Goal: Task Accomplishment & Management: Manage account settings

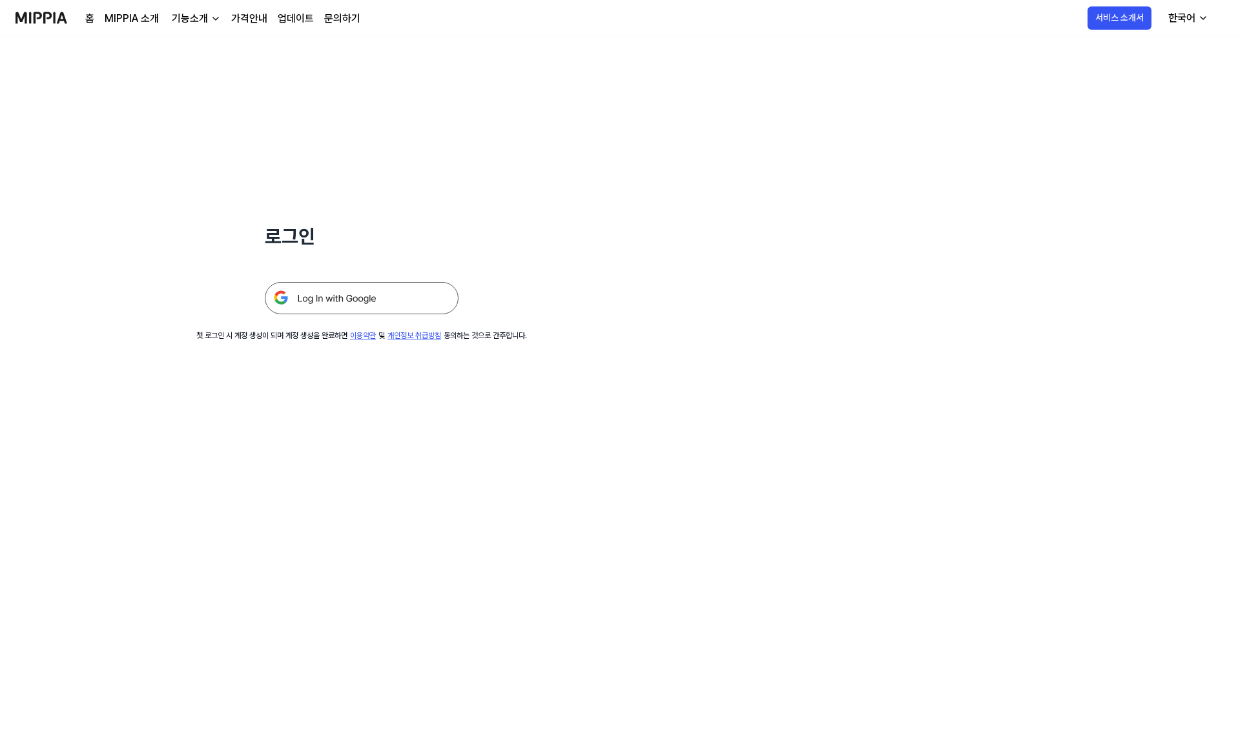
click at [398, 287] on img at bounding box center [362, 298] width 194 height 32
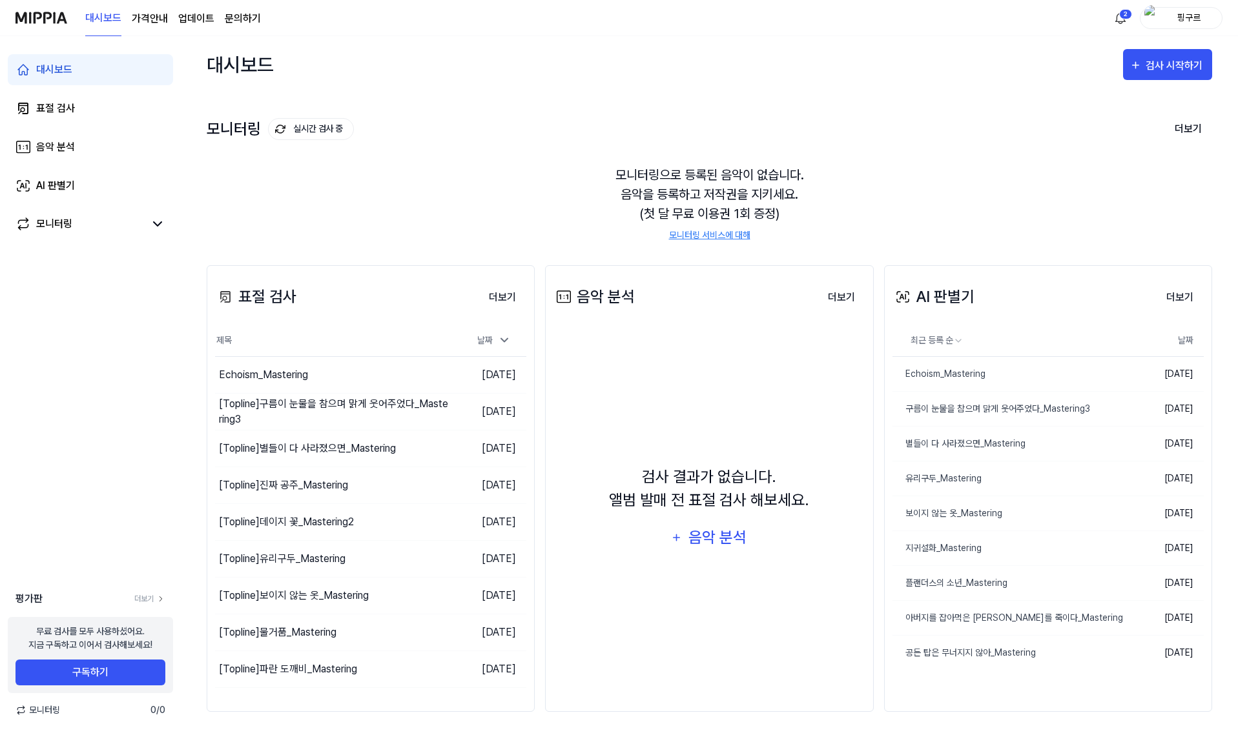
click at [105, 124] on div "대시보드 표절 검사 음악 분석 AI 판별기 모니터링" at bounding box center [90, 147] width 181 height 222
click at [114, 108] on link "표절 검사" at bounding box center [90, 108] width 165 height 31
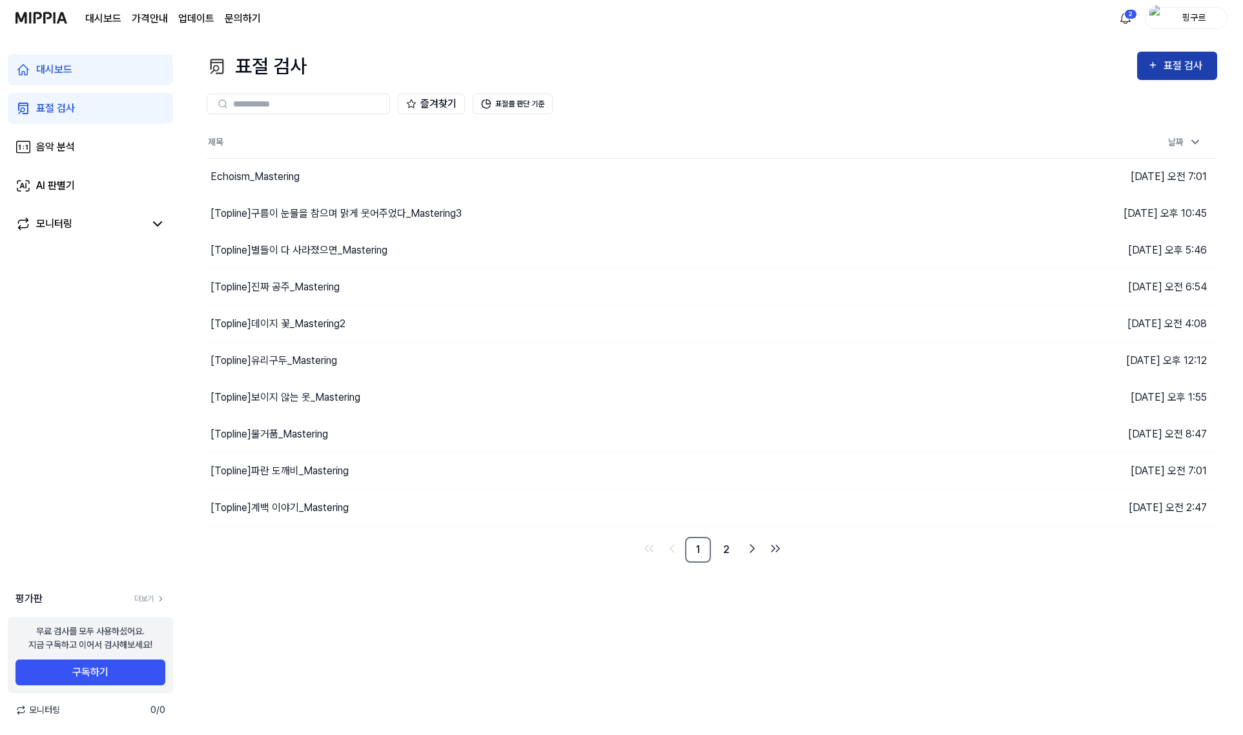
click at [1162, 71] on div "표절 검사" at bounding box center [1176, 65] width 59 height 17
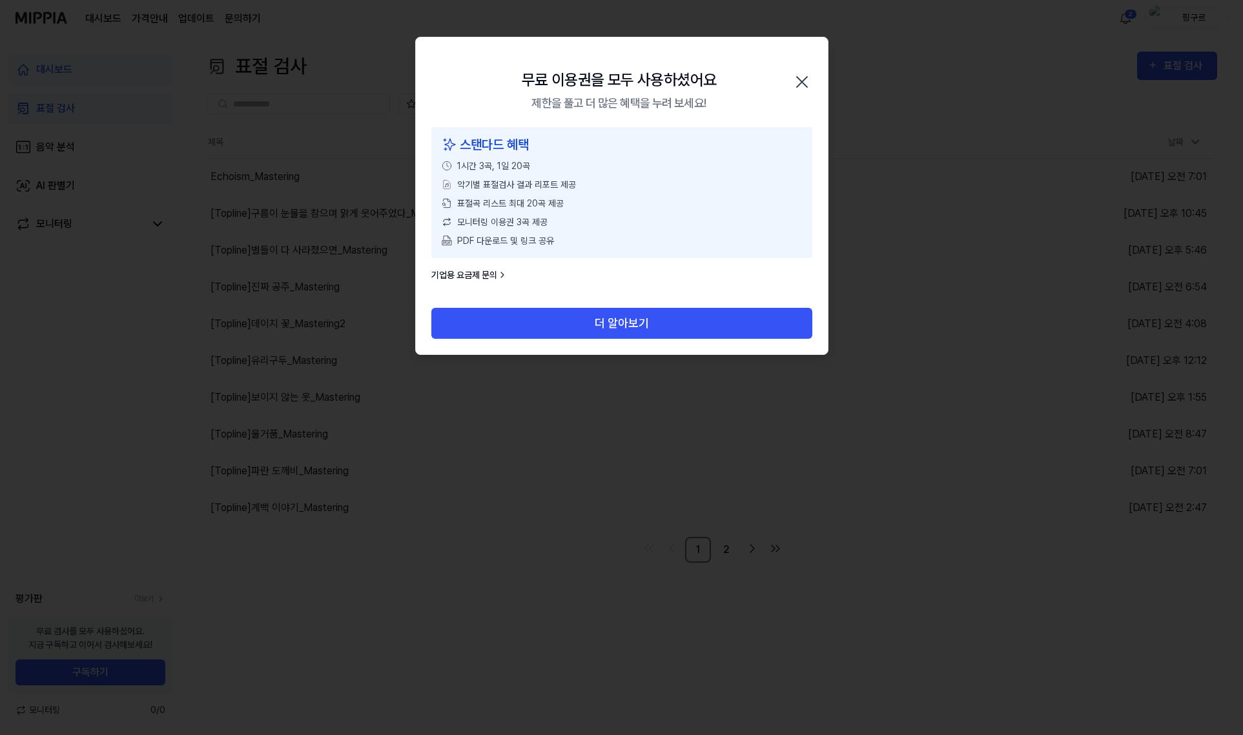
click at [802, 65] on div "무료 이용권을 모두 사용하셨어요 제한을 풀고 더 많은 혜택을 누려 보세요! 닫기" at bounding box center [622, 82] width 412 height 90
click at [797, 71] on div "무료 이용권을 모두 사용하셨어요 제한을 풀고 더 많은 혜택을 누려 보세요! 닫기" at bounding box center [622, 82] width 412 height 90
click at [803, 72] on icon "button" at bounding box center [801, 82] width 21 height 21
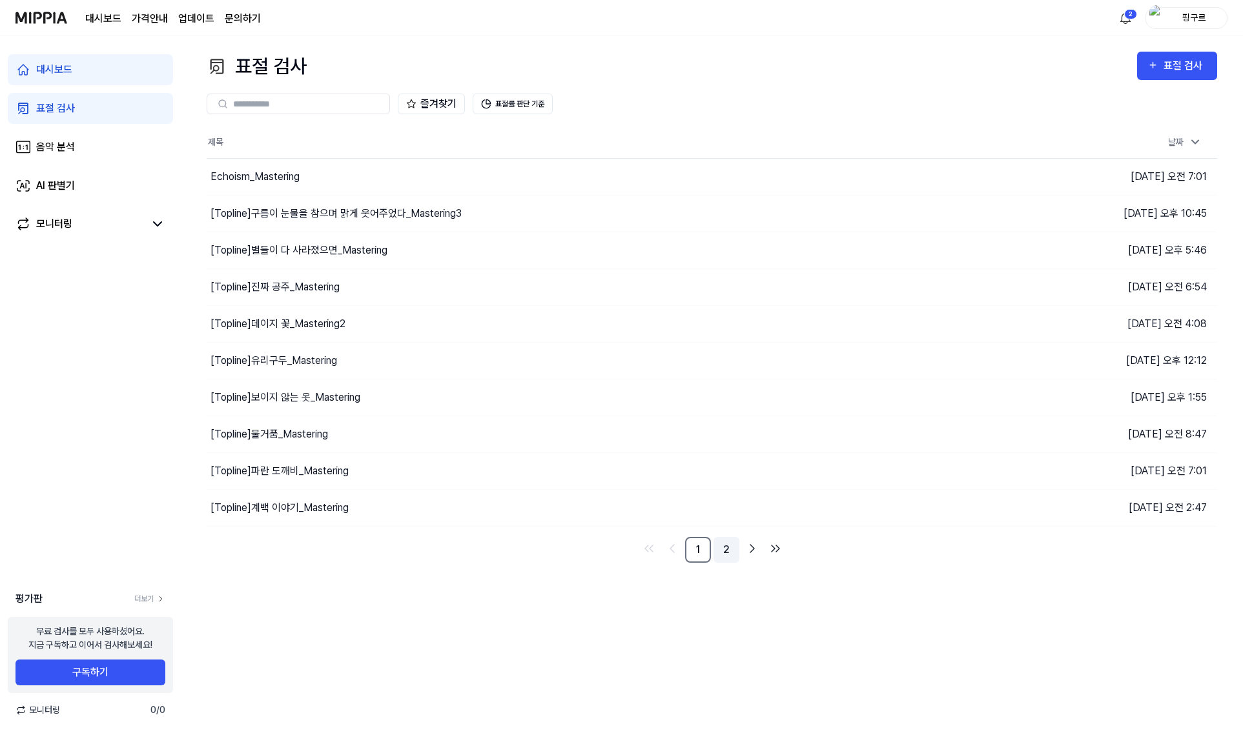
click at [726, 551] on link "2" at bounding box center [726, 550] width 26 height 26
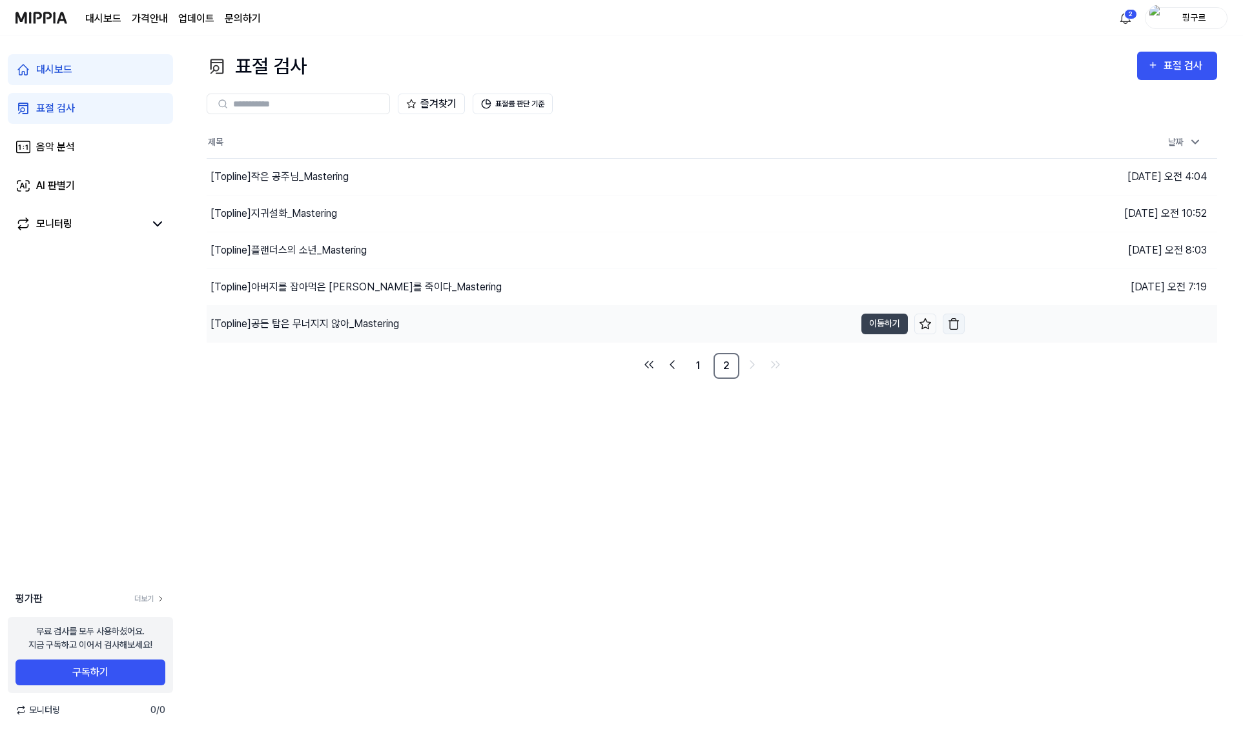
click at [963, 321] on button "button" at bounding box center [953, 324] width 22 height 21
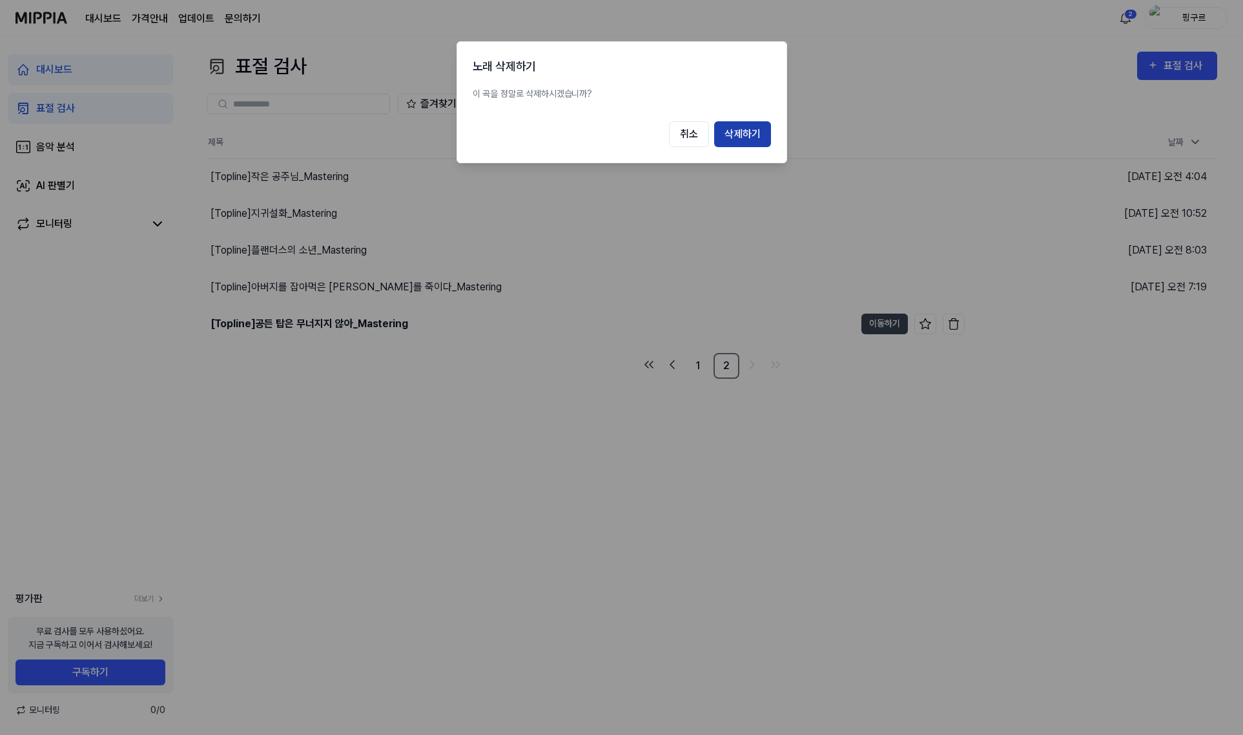
click at [717, 126] on button "삭제하기" at bounding box center [742, 134] width 57 height 26
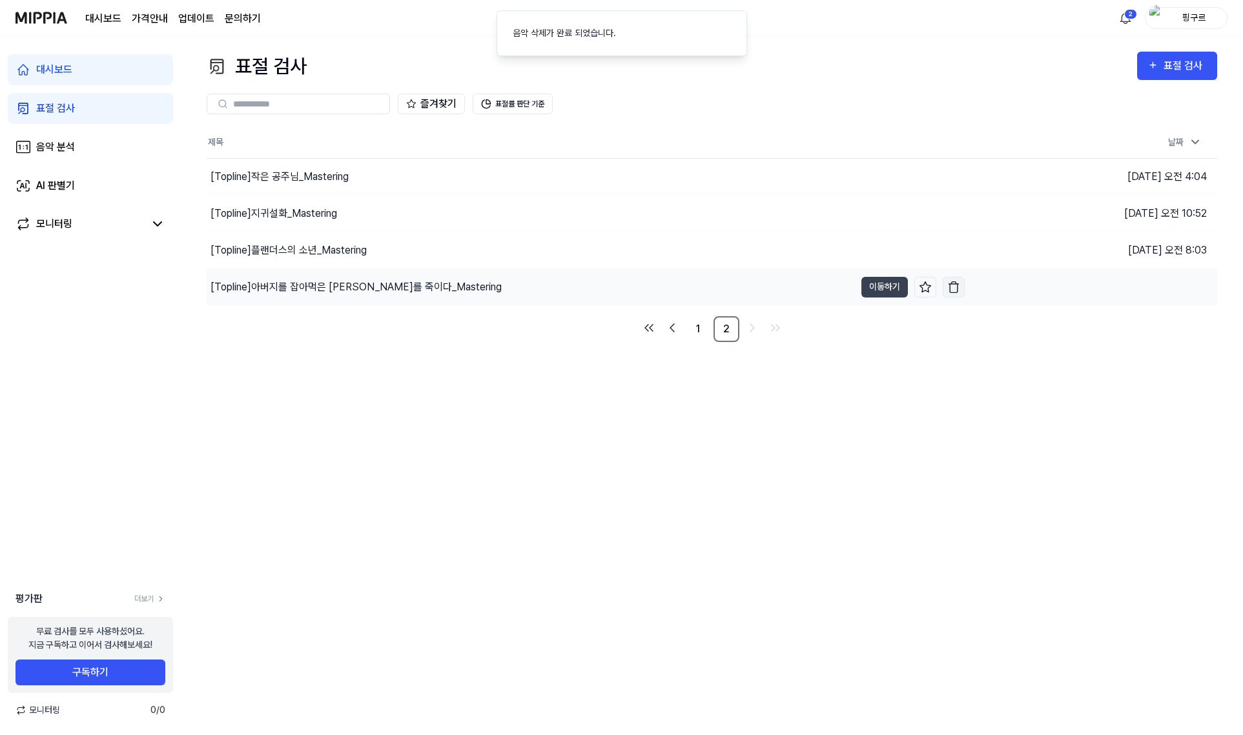
click at [953, 291] on img "button" at bounding box center [953, 287] width 13 height 13
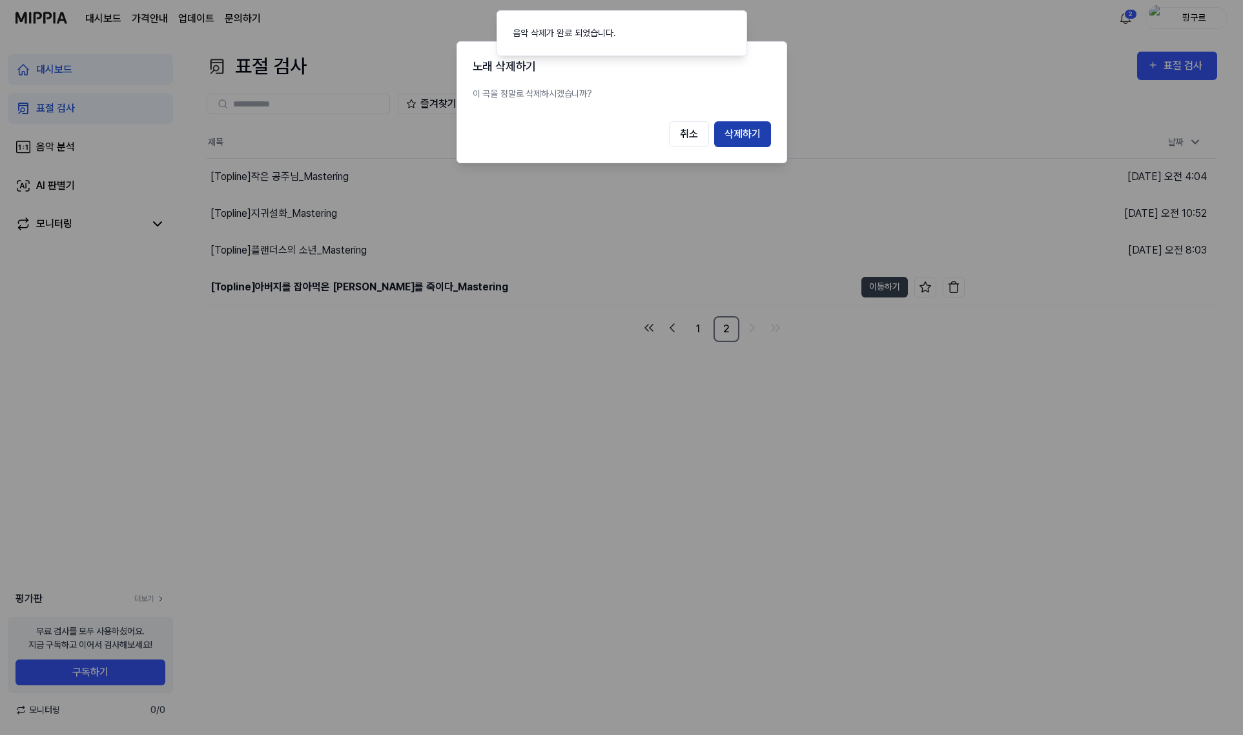
click at [734, 141] on button "삭제하기" at bounding box center [742, 134] width 57 height 26
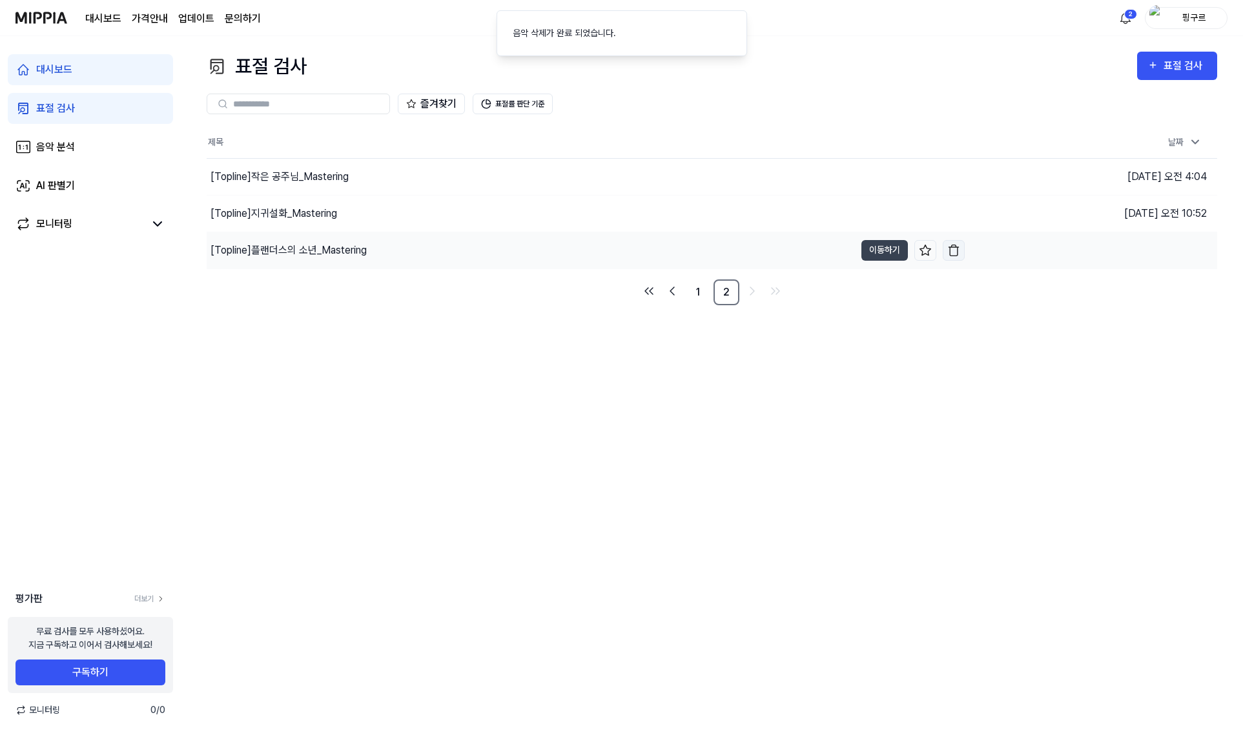
click at [953, 252] on img "button" at bounding box center [953, 250] width 13 height 13
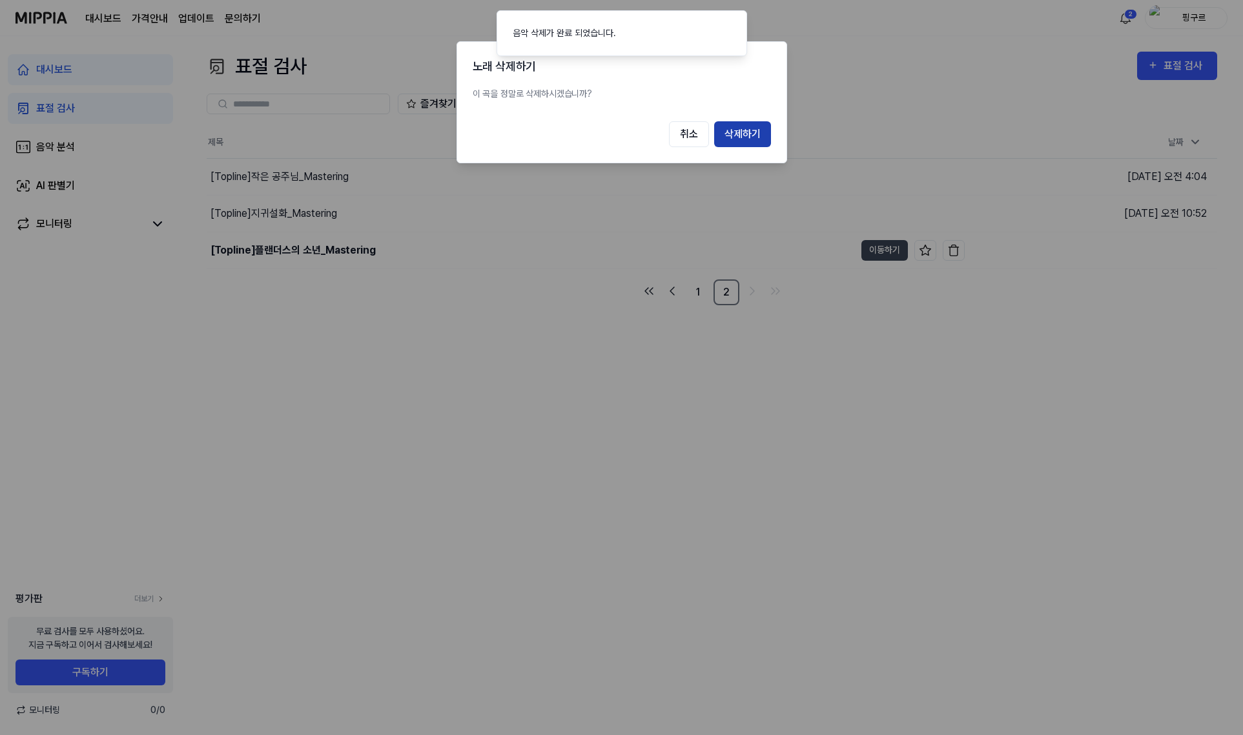
click at [751, 131] on button "삭제하기" at bounding box center [742, 134] width 57 height 26
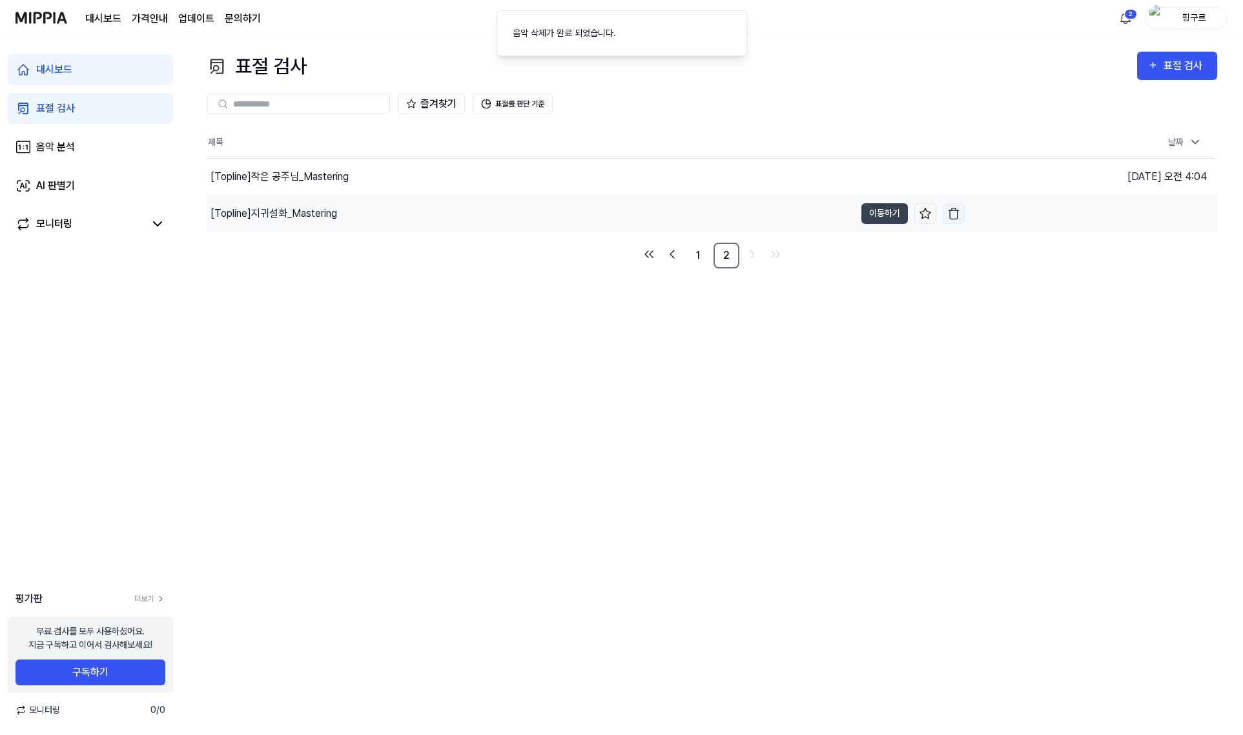
click at [953, 210] on img "button" at bounding box center [953, 213] width 13 height 13
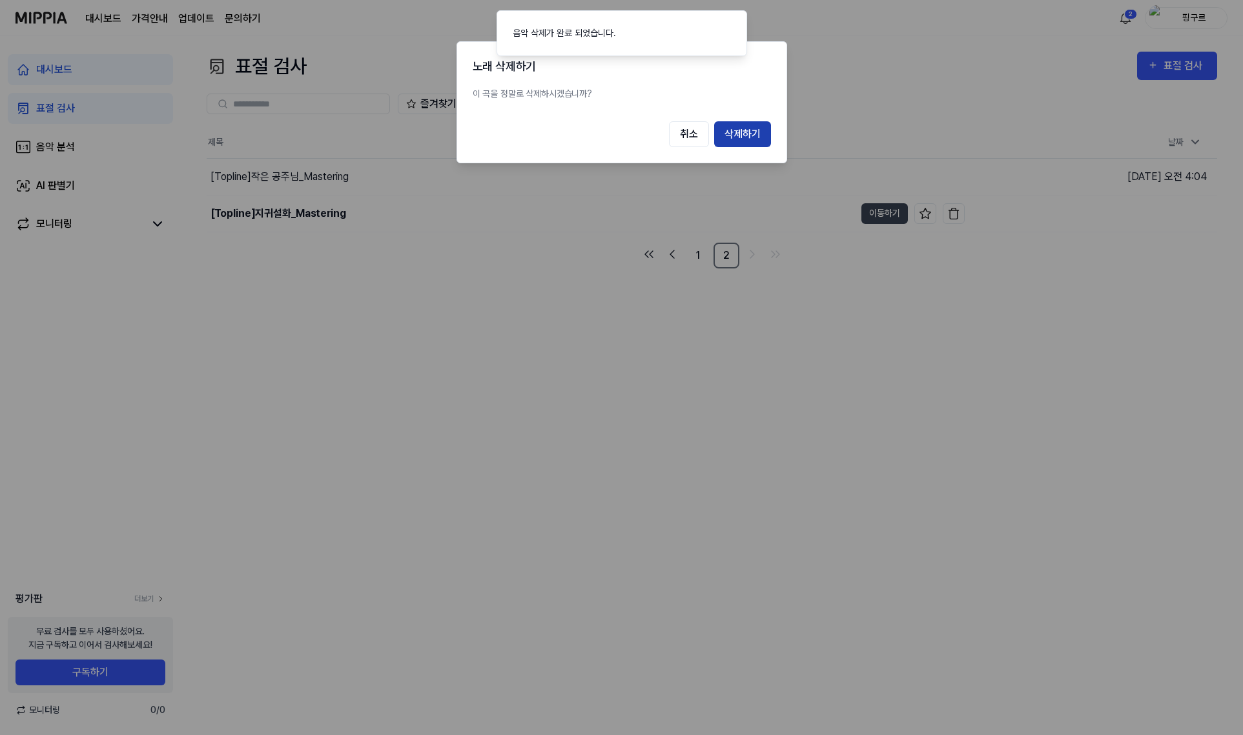
click at [733, 134] on button "삭제하기" at bounding box center [742, 134] width 57 height 26
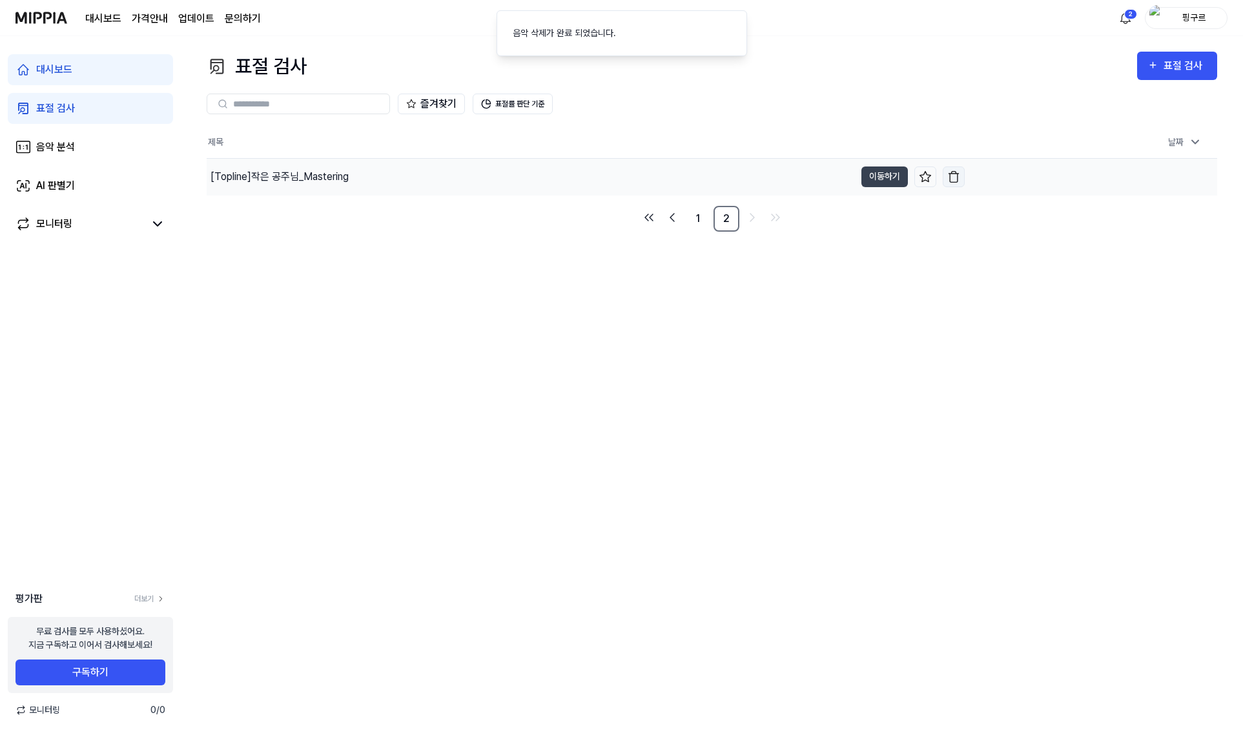
click at [949, 179] on img "button" at bounding box center [953, 176] width 13 height 13
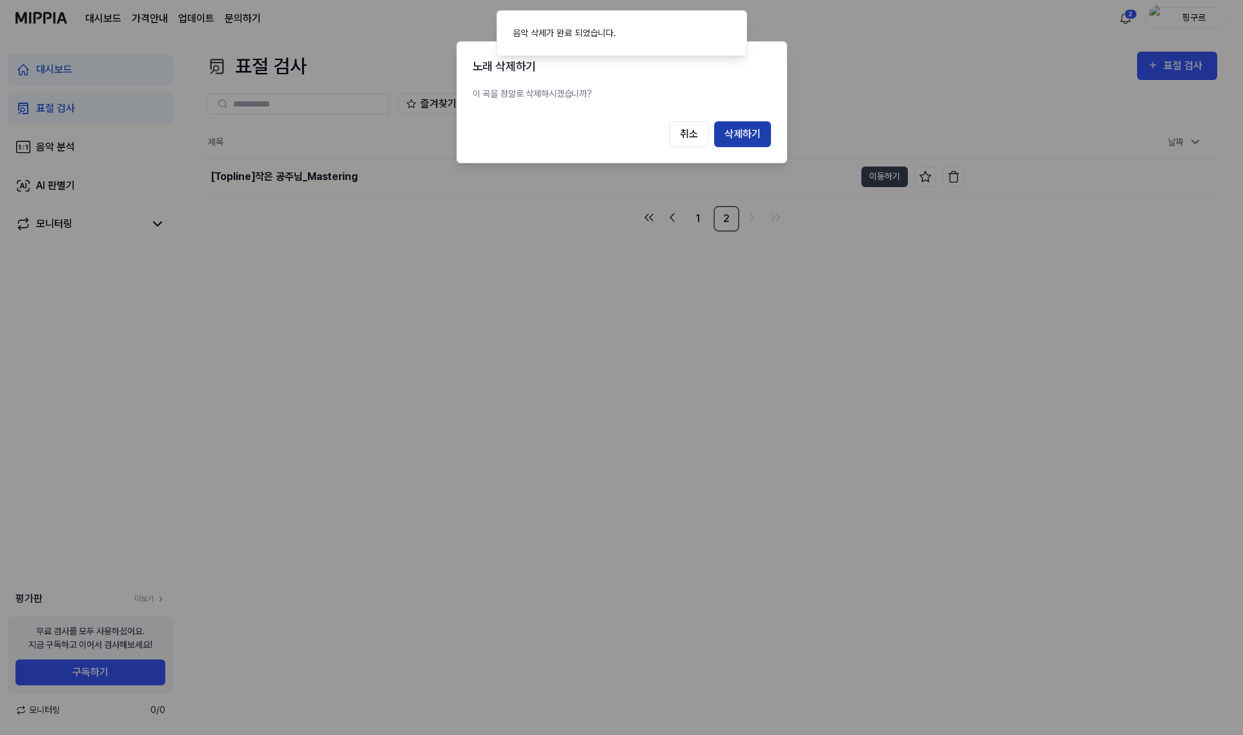
click at [751, 134] on button "삭제하기" at bounding box center [742, 134] width 57 height 26
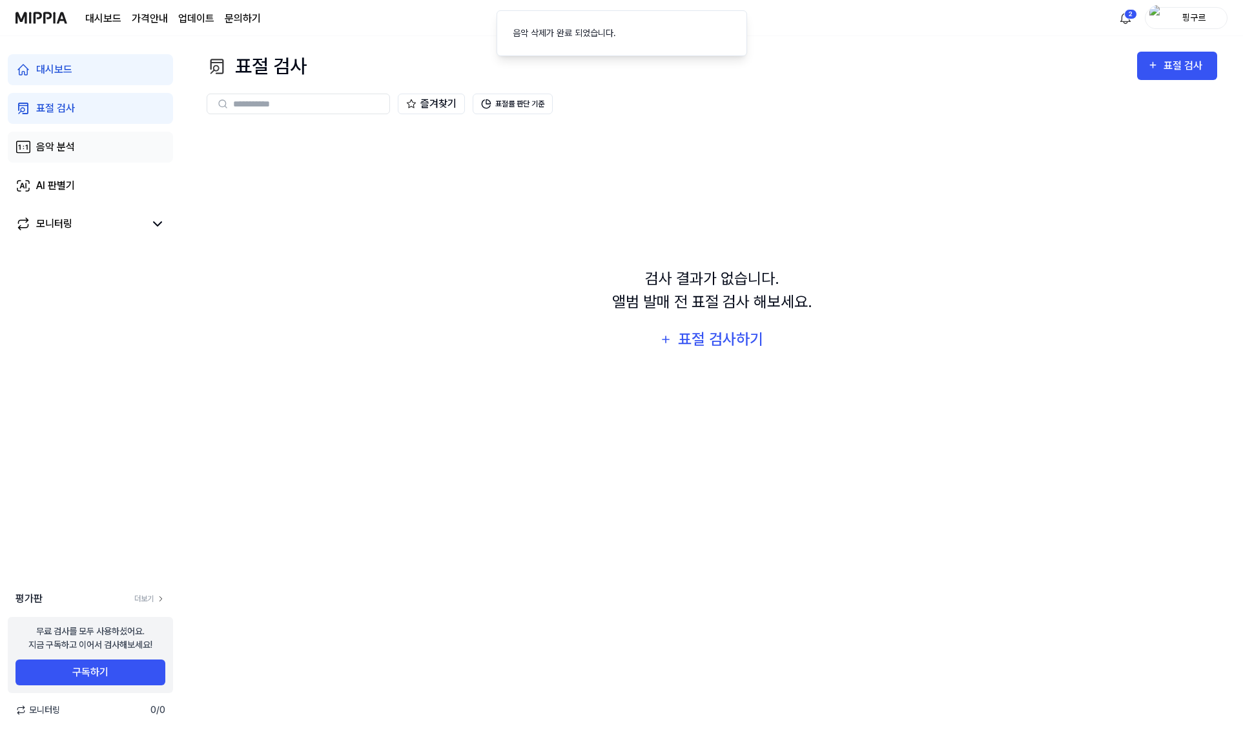
click at [65, 141] on div "음악 분석" at bounding box center [55, 146] width 39 height 15
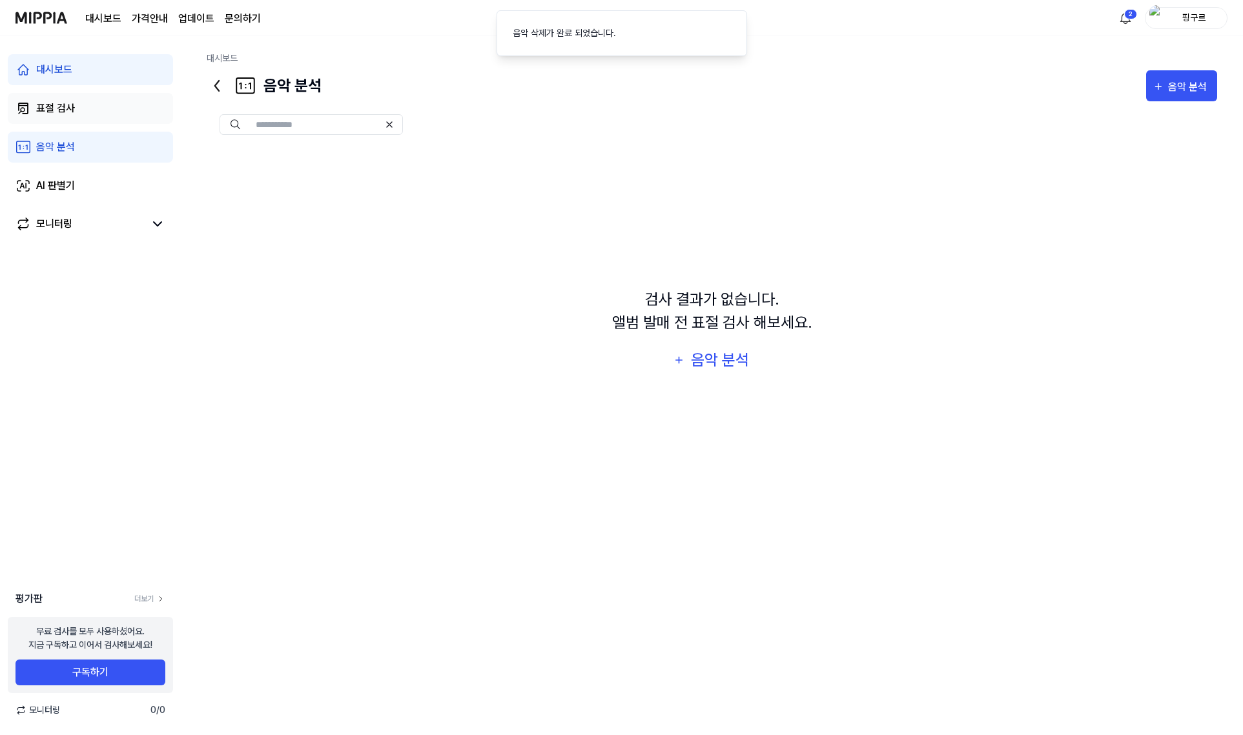
click at [91, 112] on link "표절 검사" at bounding box center [90, 108] width 165 height 31
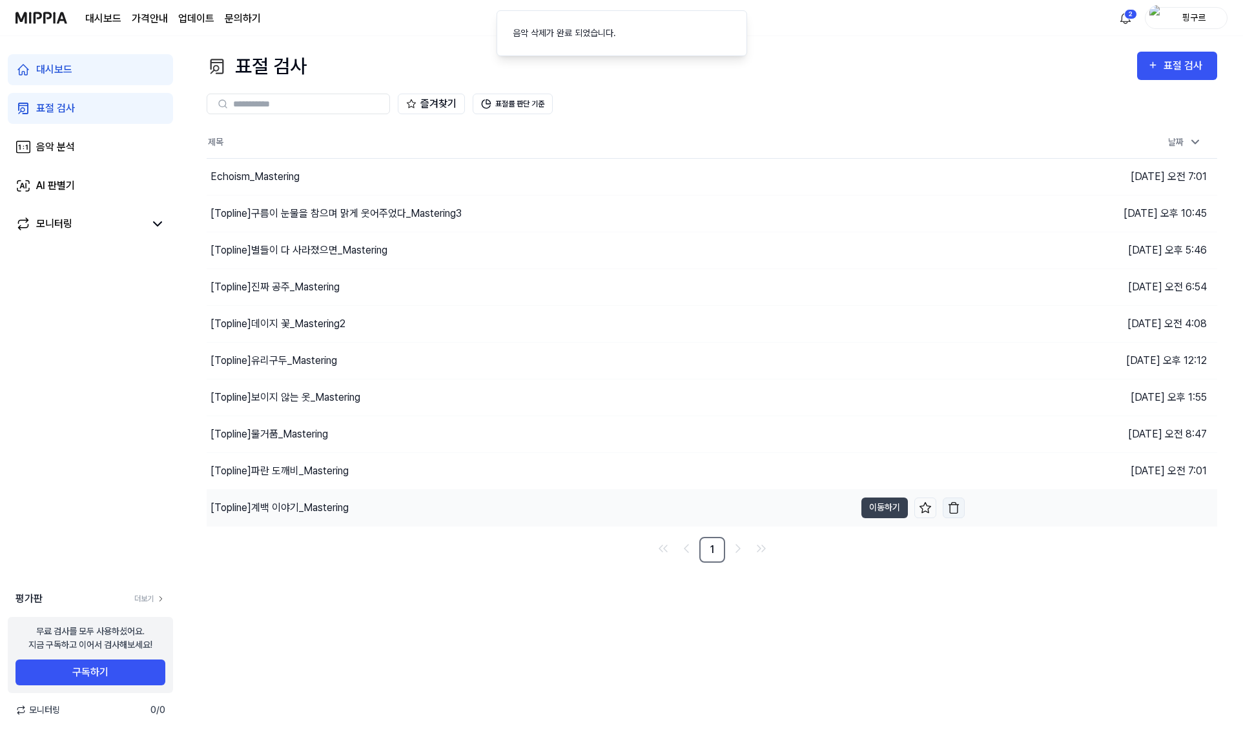
click at [961, 511] on button "button" at bounding box center [953, 508] width 22 height 21
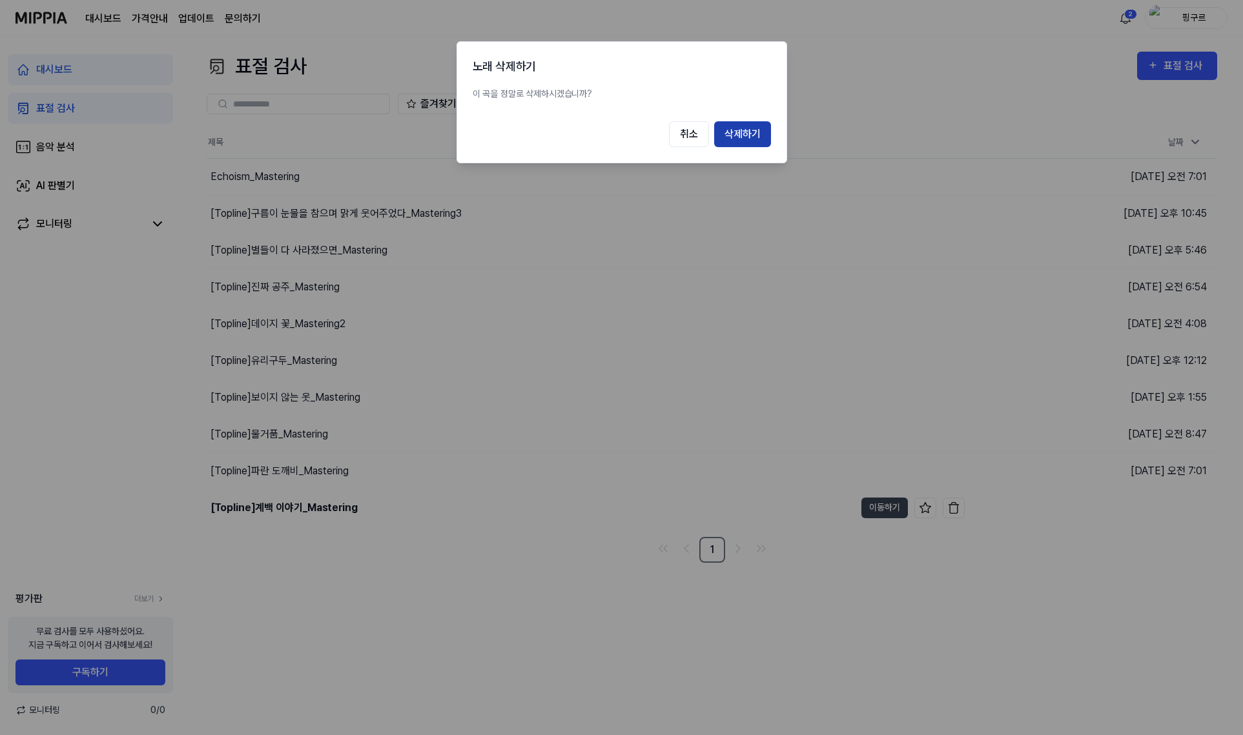
click at [747, 140] on button "삭제하기" at bounding box center [742, 134] width 57 height 26
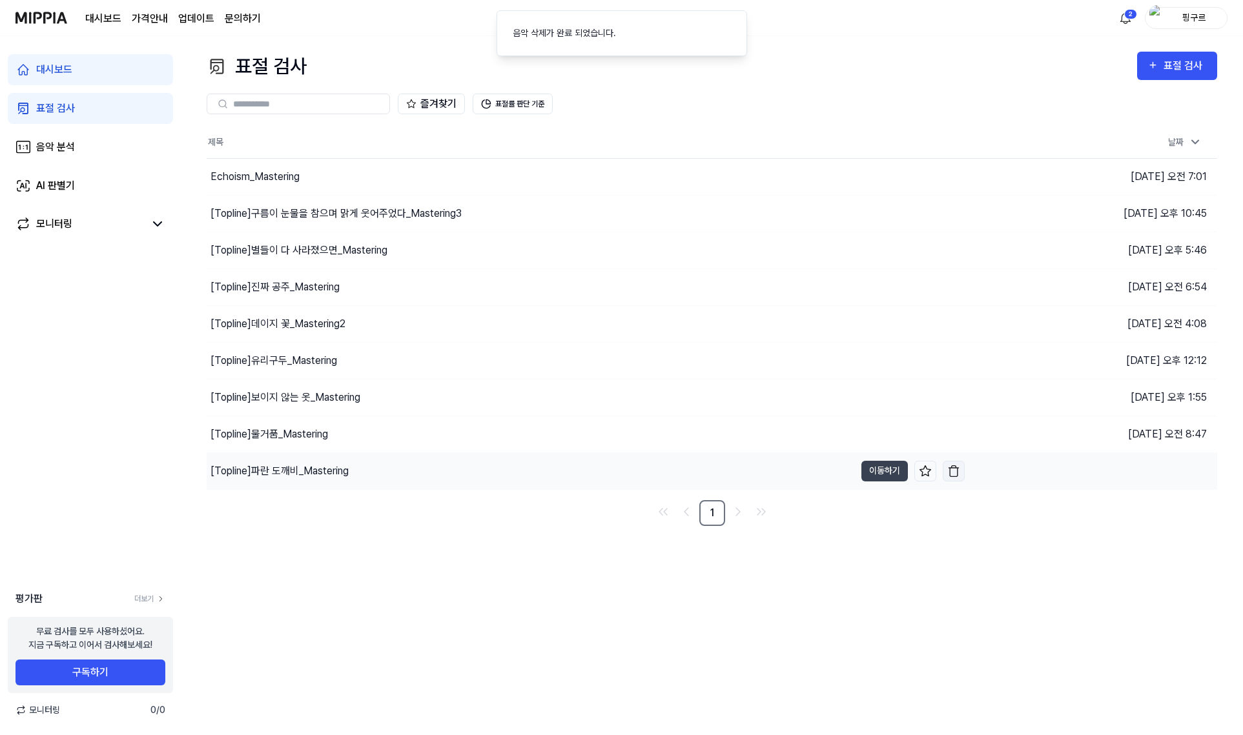
click at [955, 474] on img "button" at bounding box center [953, 471] width 13 height 13
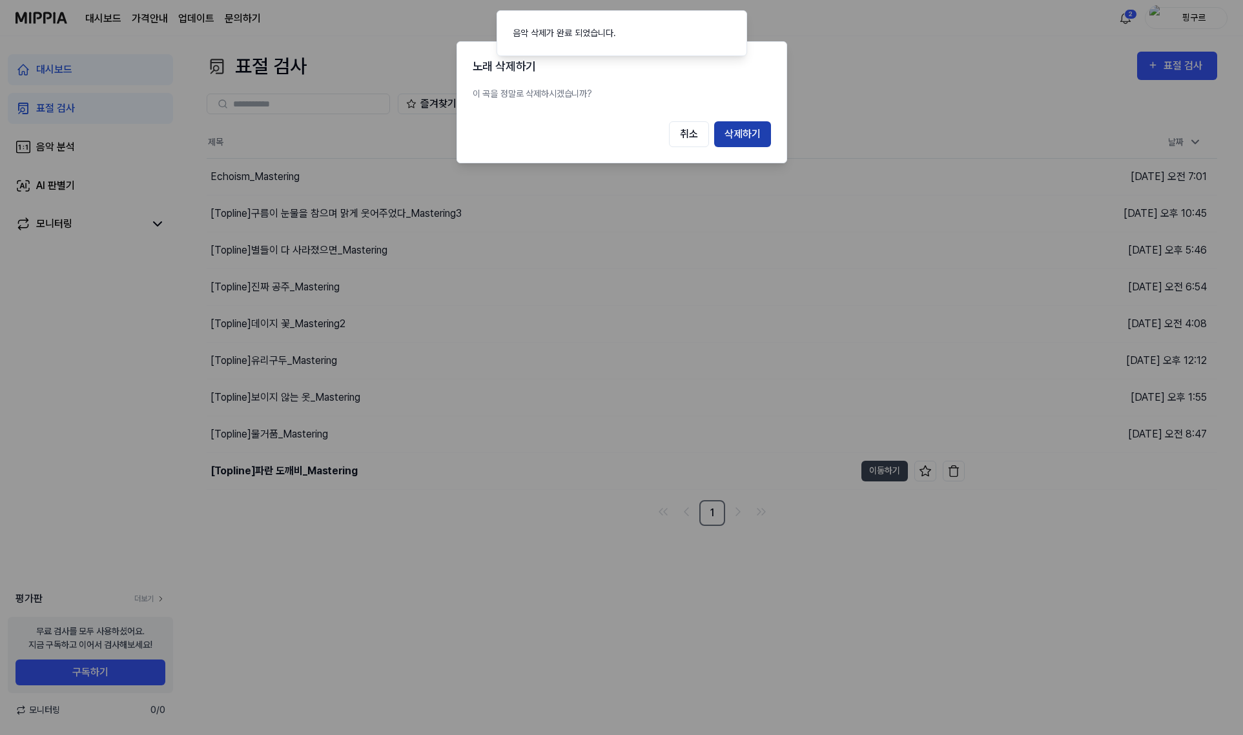
click at [744, 127] on button "삭제하기" at bounding box center [742, 134] width 57 height 26
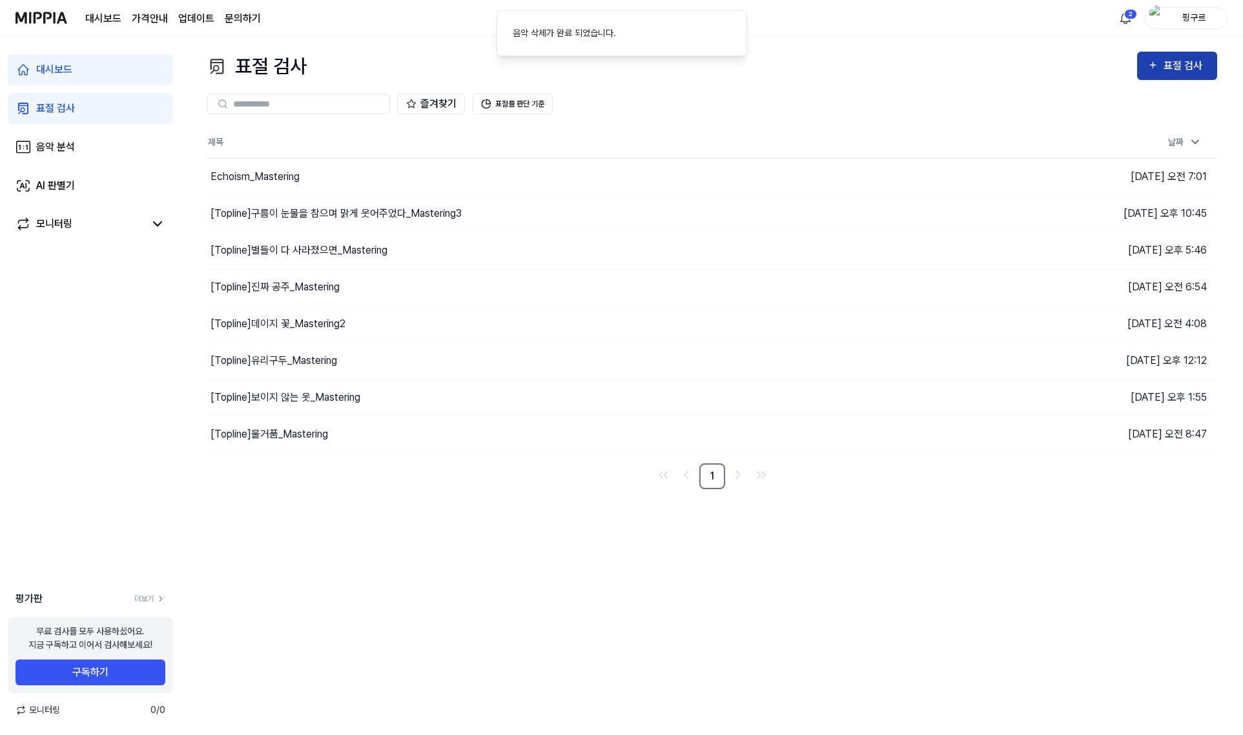
click at [1157, 73] on icon "button" at bounding box center [1152, 64] width 11 height 15
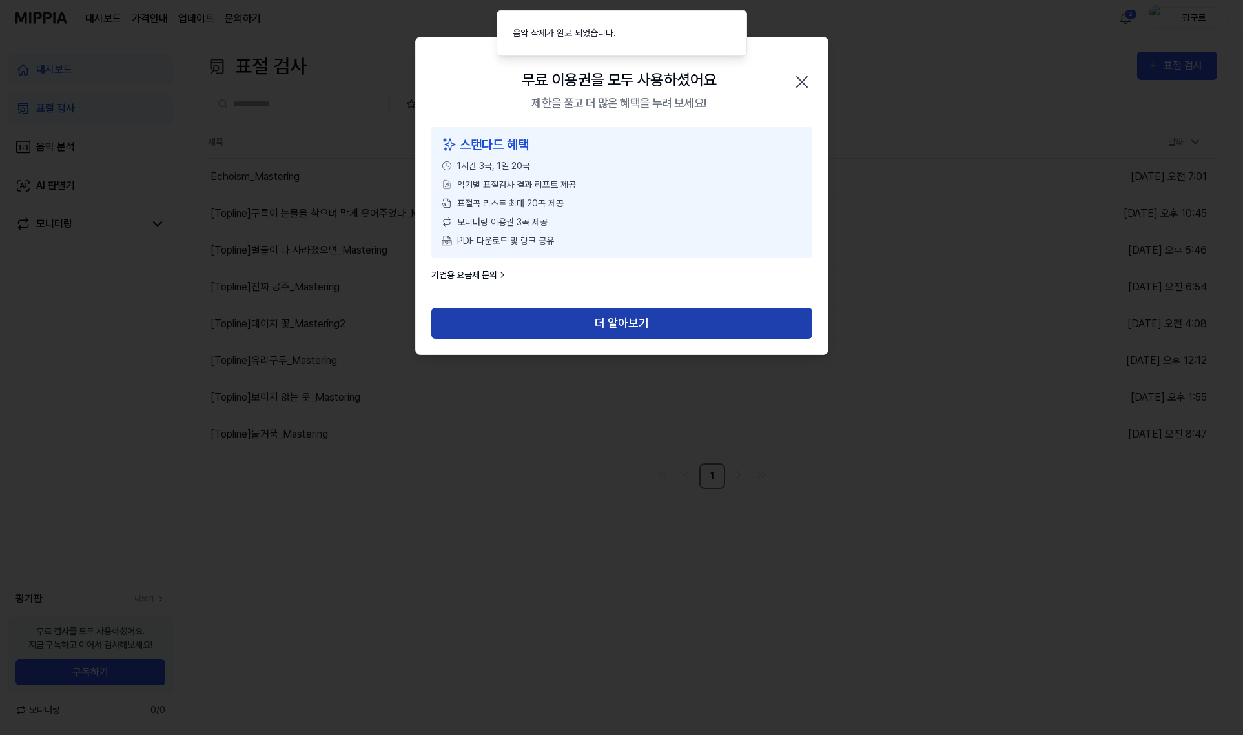
click at [624, 323] on button "더 알아보기" at bounding box center [621, 323] width 381 height 31
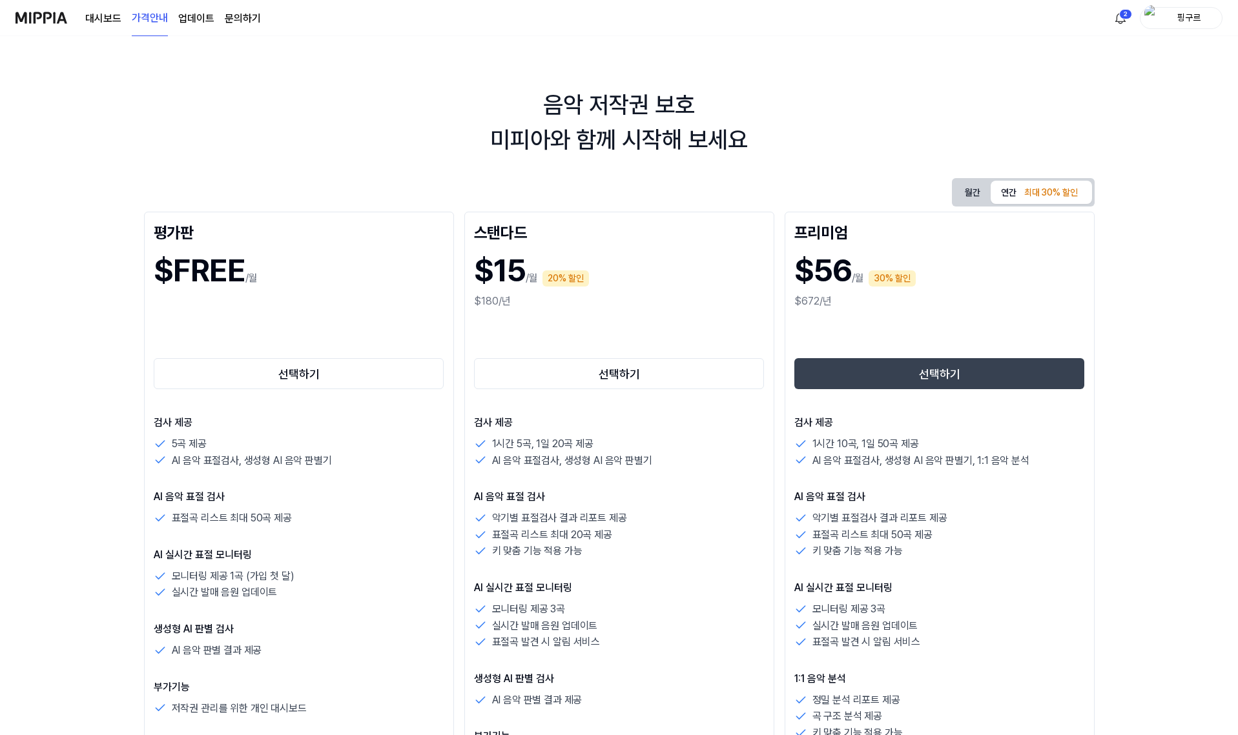
drag, startPoint x: 653, startPoint y: 286, endPoint x: 655, endPoint y: 279, distance: 7.2
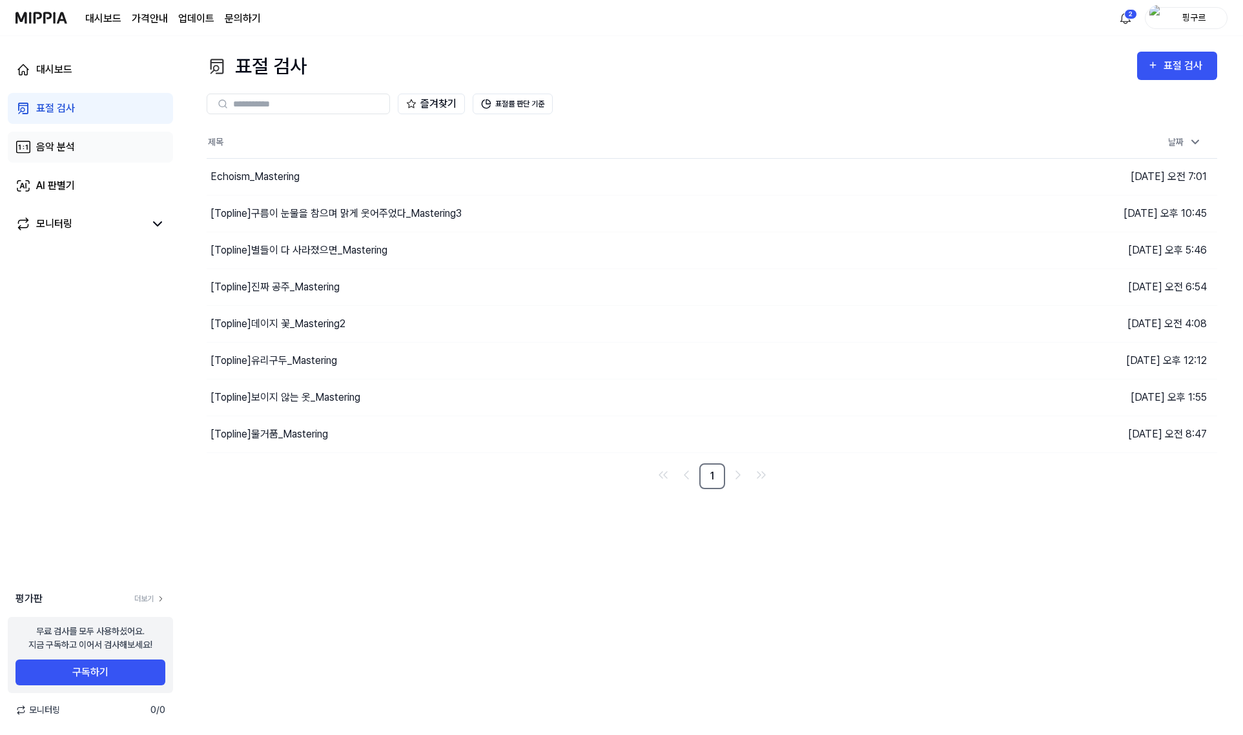
click at [111, 141] on link "음악 분석" at bounding box center [90, 147] width 165 height 31
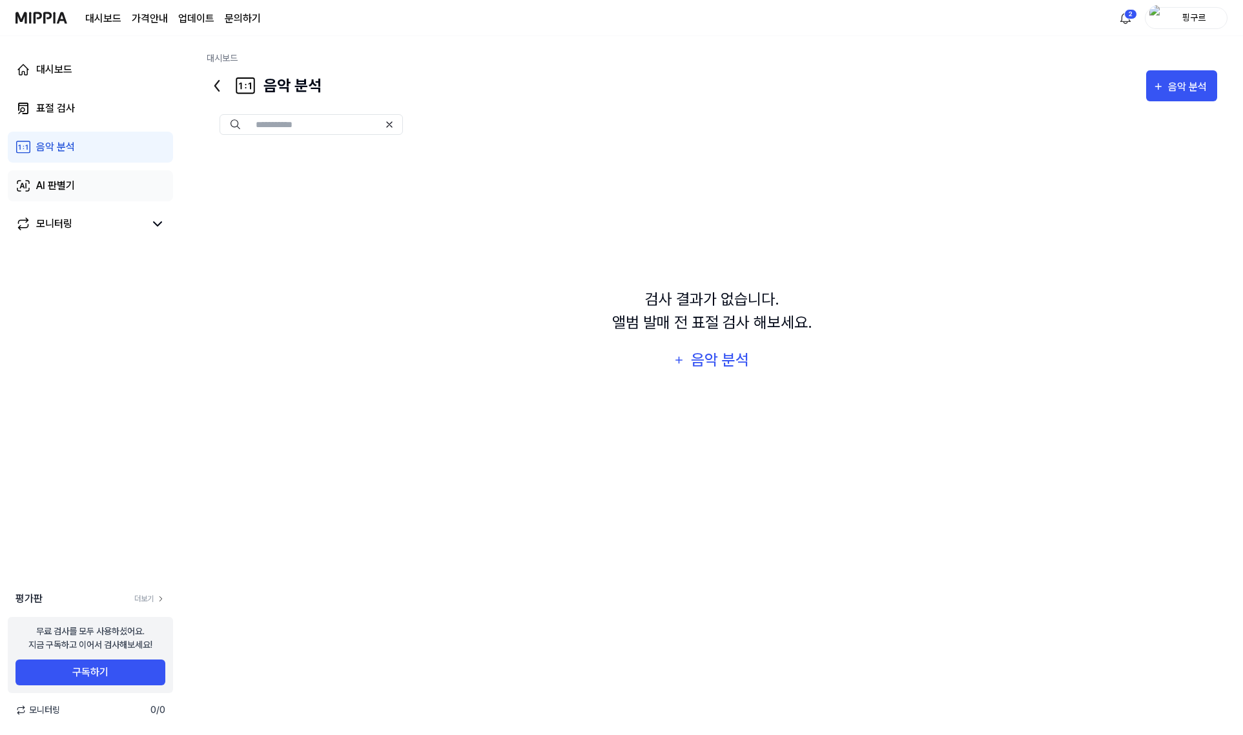
click at [95, 170] on link "AI 판별기" at bounding box center [90, 185] width 165 height 31
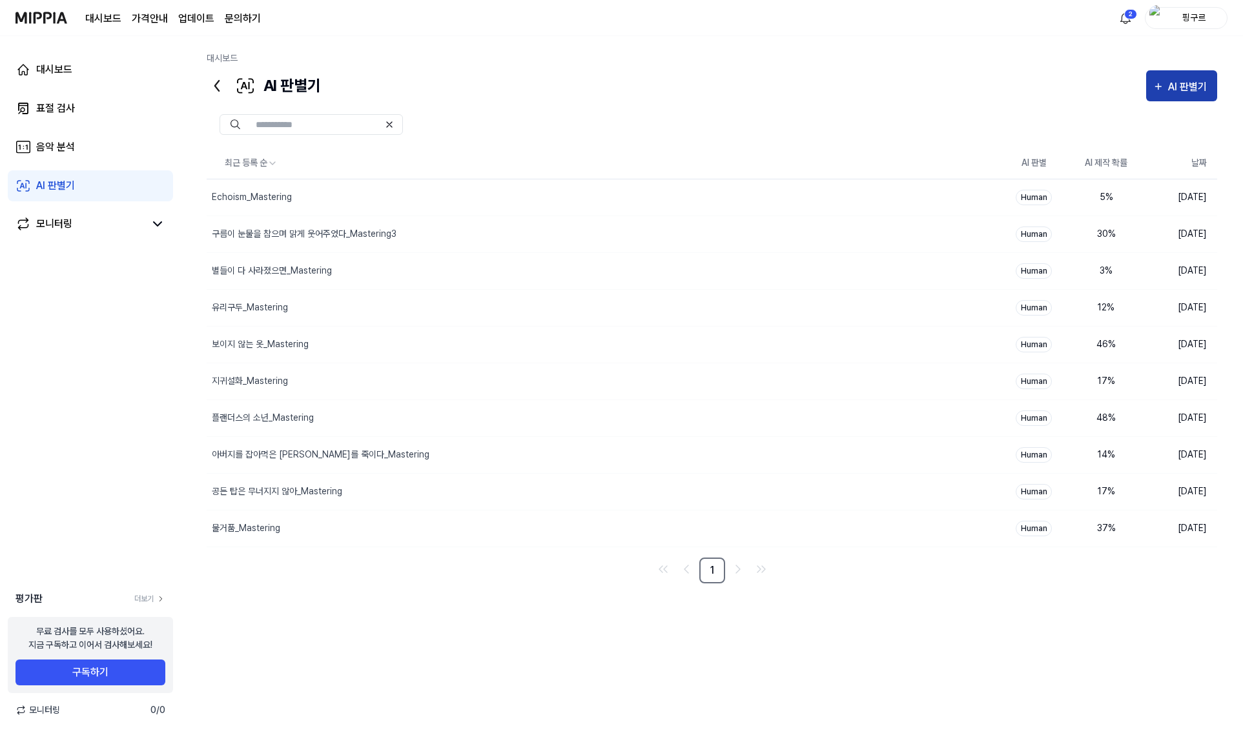
click at [1179, 75] on button "AI 판별기" at bounding box center [1181, 85] width 71 height 31
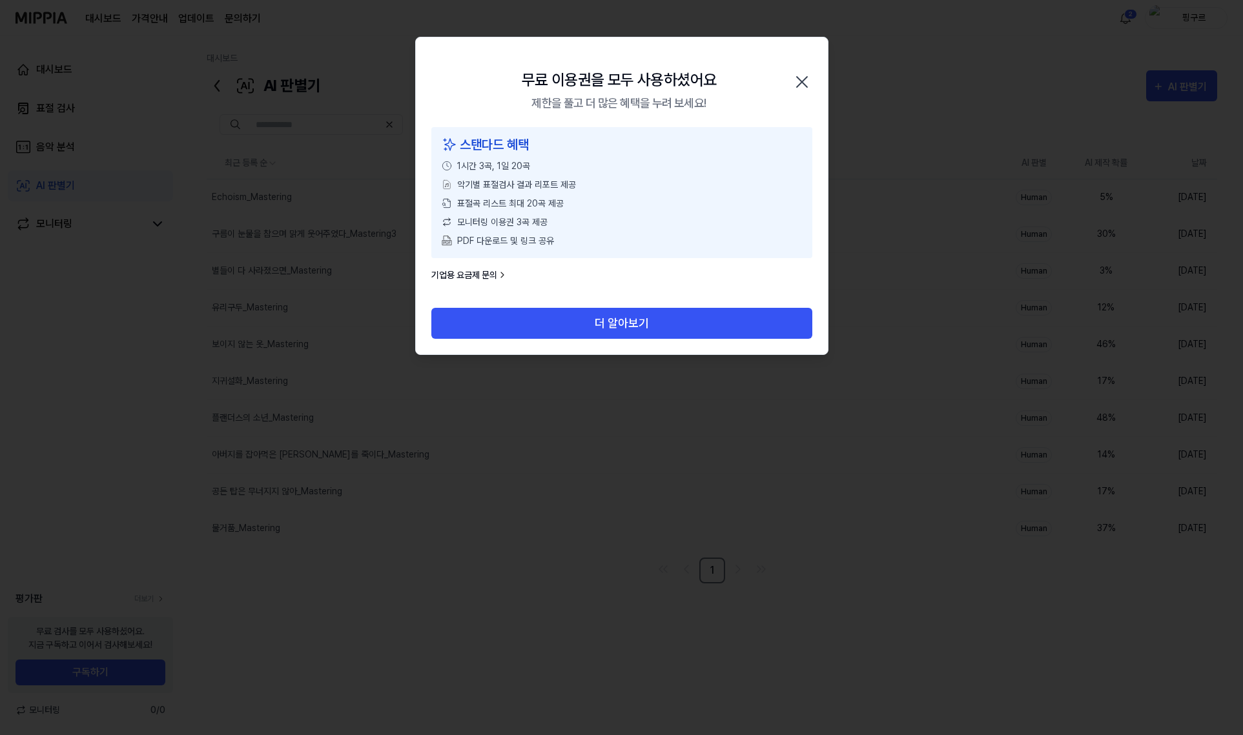
drag, startPoint x: 651, startPoint y: 323, endPoint x: 823, endPoint y: 59, distance: 315.3
click at [833, 63] on body "대시보드 가격안내 업데이트 문의하기 2 핑구르 대시보드 표절 검사 음악 분석 AI 판별기 모니터링 평가판 더보기 무료 검사를 모두 사용하셨어요…" at bounding box center [621, 367] width 1243 height 735
click at [782, 72] on div "무료 이용권을 모두 사용하셨어요 제한을 풀고 더 많은 혜택을 누려 보세요! 닫기" at bounding box center [622, 82] width 412 height 90
click at [799, 85] on icon "button" at bounding box center [802, 82] width 10 height 10
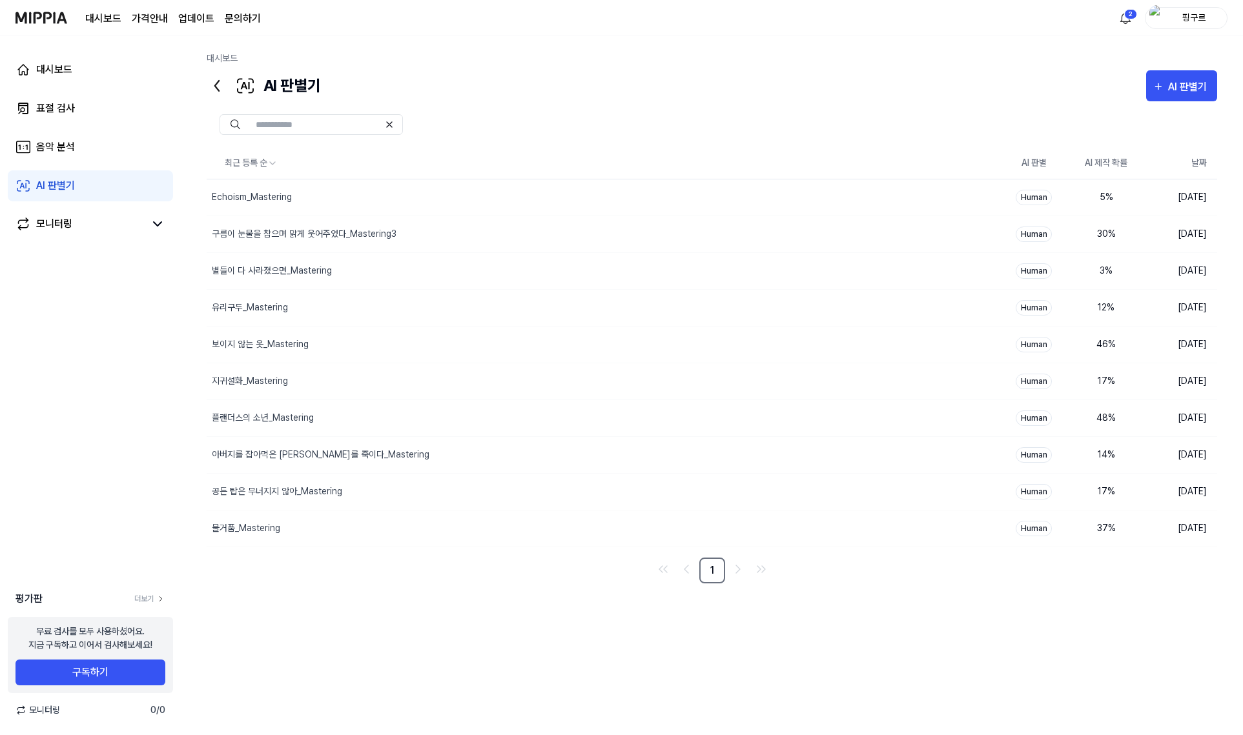
click at [1195, 15] on div "핑구르" at bounding box center [1193, 17] width 50 height 14
click at [1117, 101] on link "계정" at bounding box center [1144, 97] width 148 height 14
click at [1185, 26] on div "핑구르" at bounding box center [1186, 18] width 83 height 22
click at [1110, 108] on div "로그아웃" at bounding box center [1144, 117] width 159 height 21
click at [1190, 25] on div "핑구르" at bounding box center [1193, 17] width 50 height 14
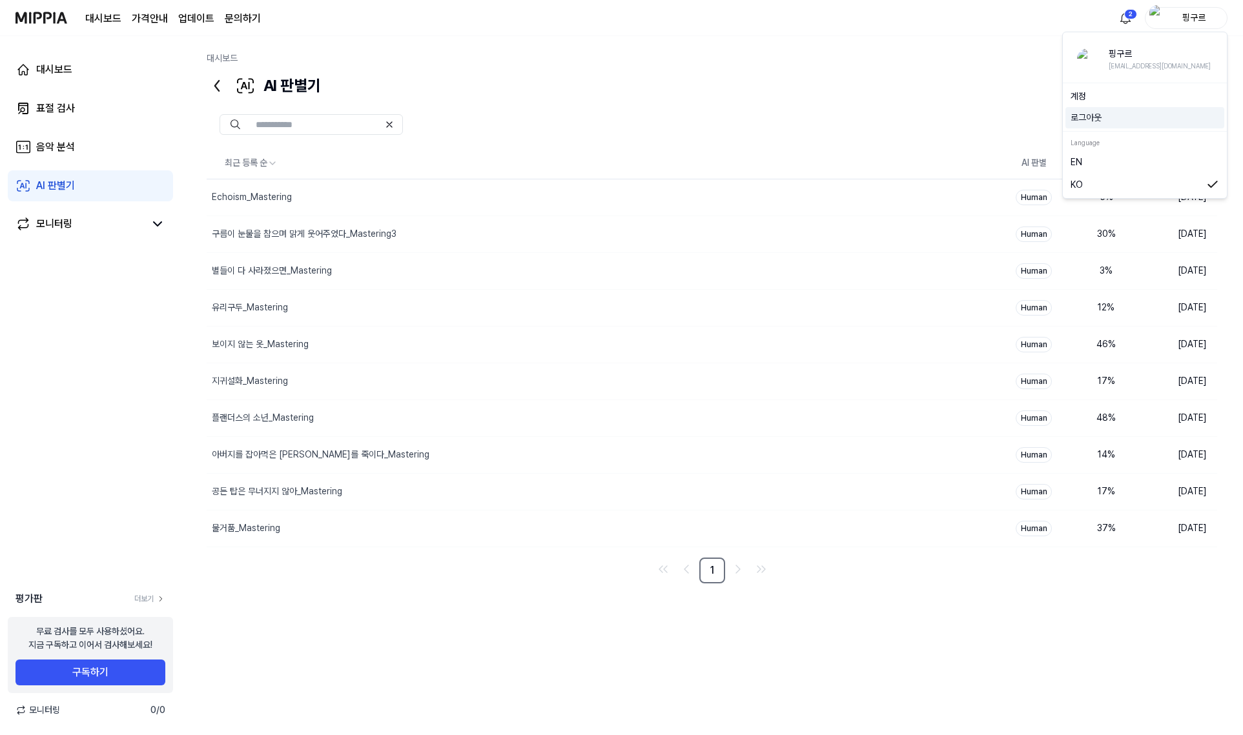
click at [1095, 116] on button "로그아웃" at bounding box center [1144, 118] width 148 height 14
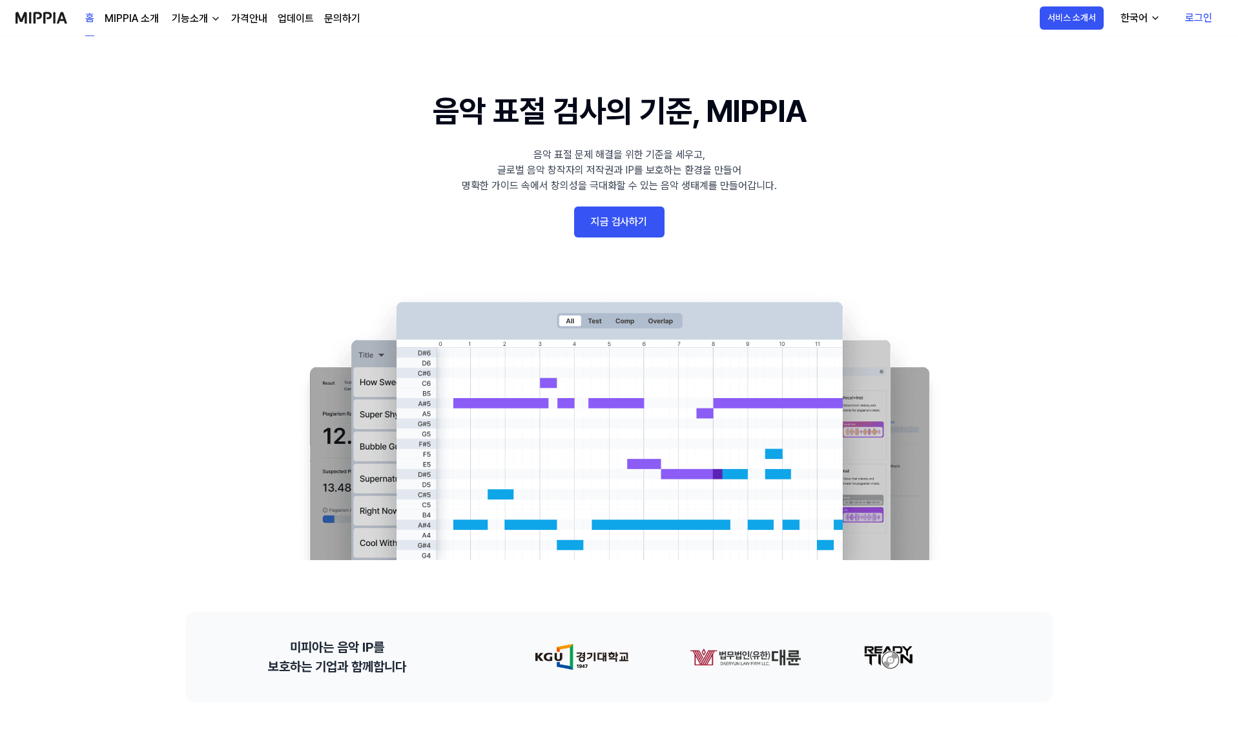
click at [1186, 23] on link "로그인" at bounding box center [1198, 18] width 48 height 36
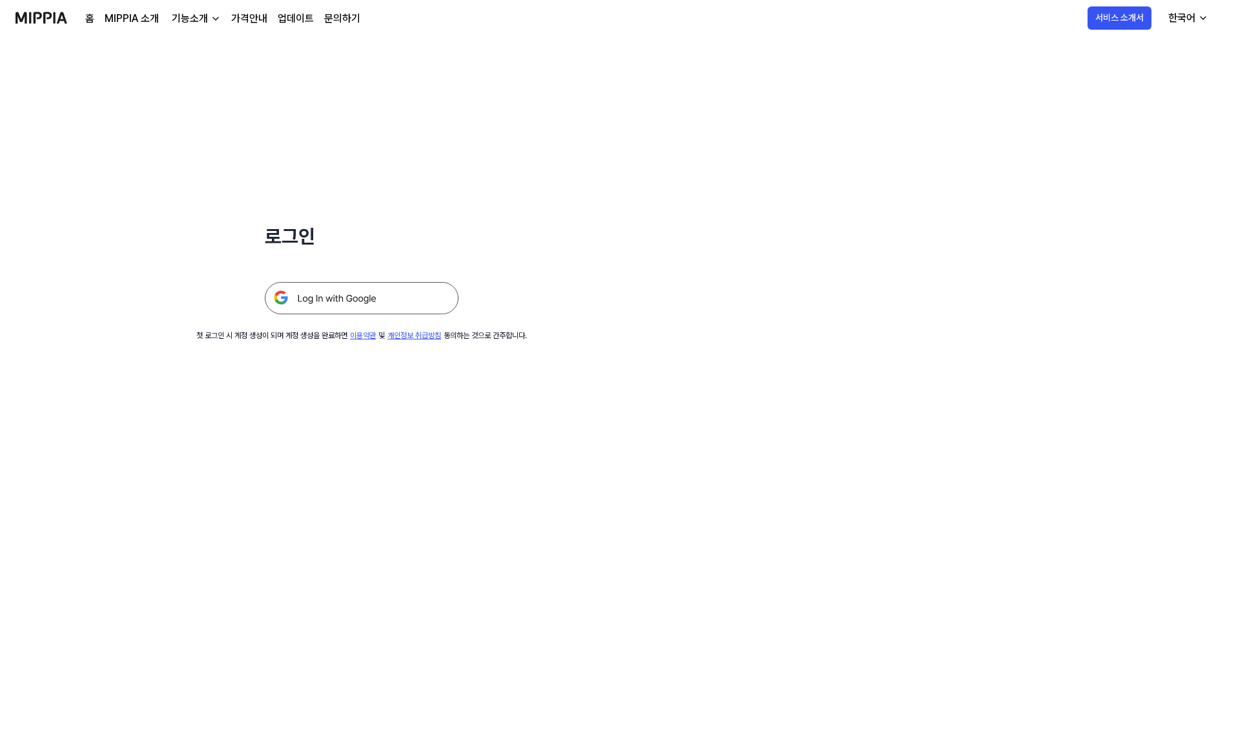
click at [391, 281] on div at bounding box center [362, 282] width 194 height 63
click at [387, 285] on img at bounding box center [362, 298] width 194 height 32
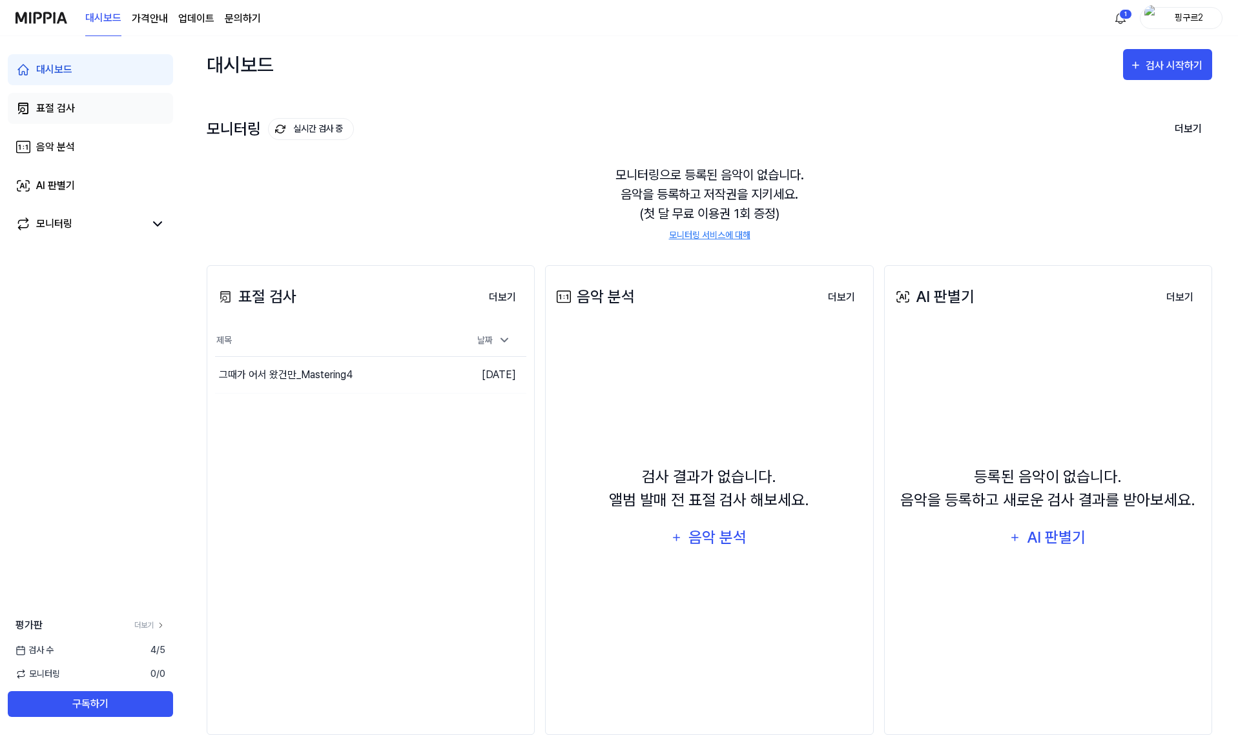
click at [101, 106] on link "표절 검사" at bounding box center [90, 108] width 165 height 31
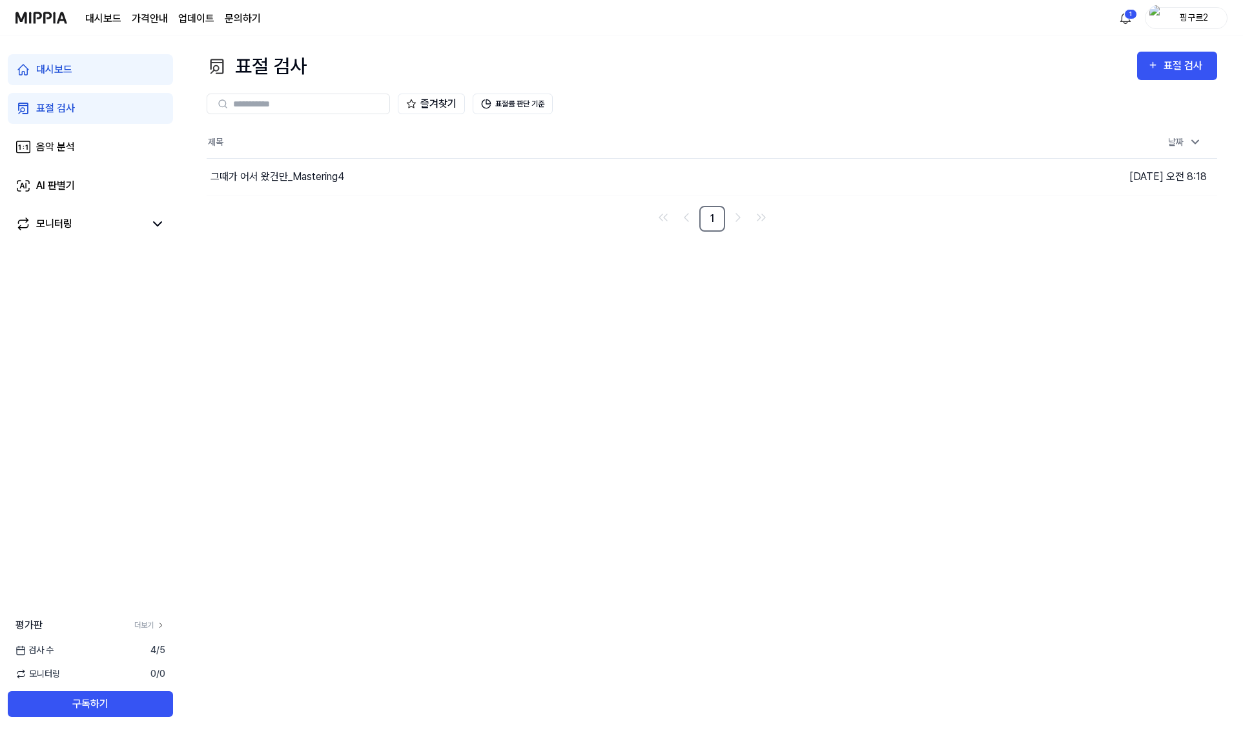
click at [1168, 85] on div "즐겨찾기 표절률 판단 기준" at bounding box center [712, 104] width 1010 height 46
click at [1172, 78] on button "표절 검사" at bounding box center [1177, 66] width 80 height 28
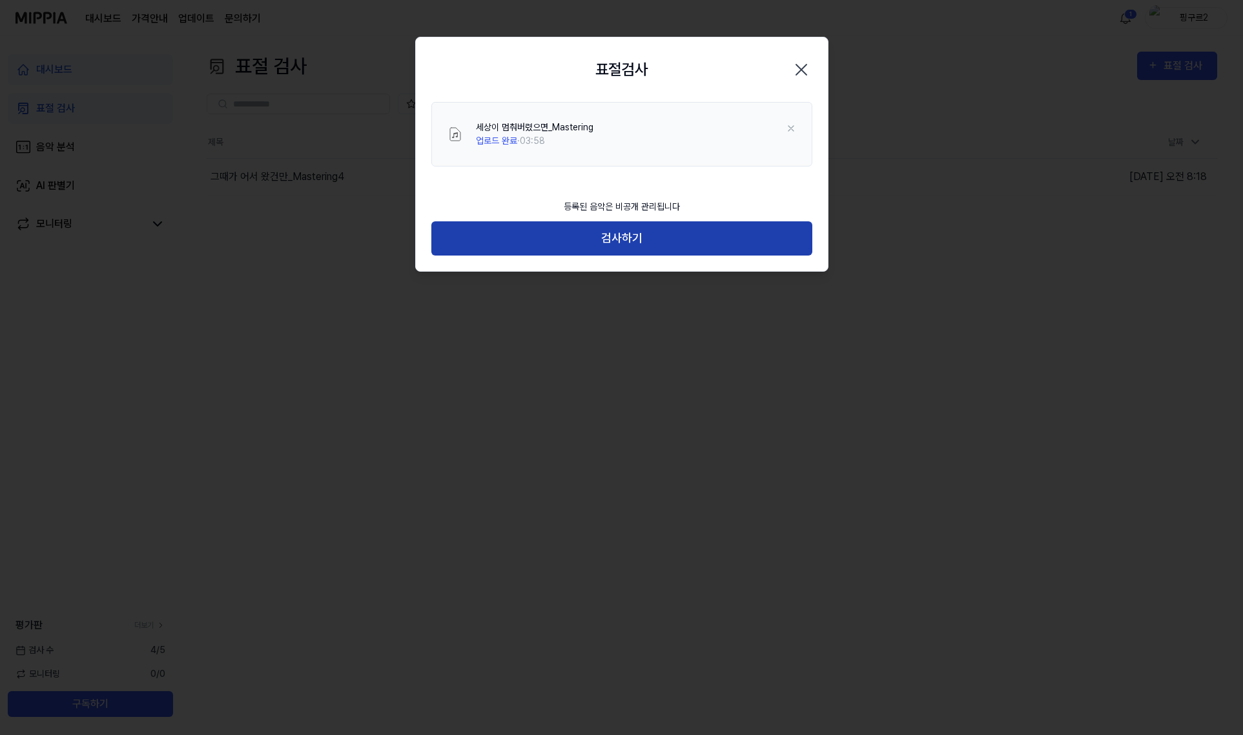
click at [724, 245] on button "검사하기" at bounding box center [621, 238] width 381 height 34
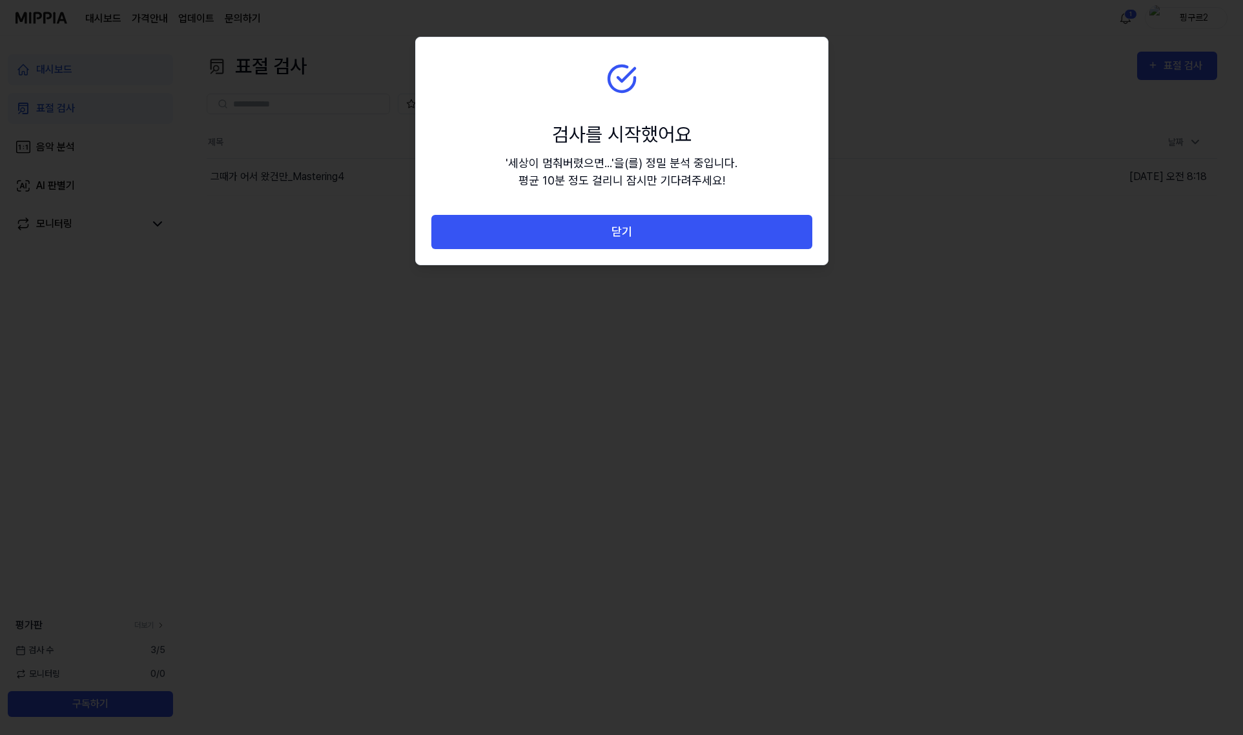
drag, startPoint x: 735, startPoint y: 236, endPoint x: 759, endPoint y: 248, distance: 26.0
click at [734, 236] on button "닫기" at bounding box center [621, 232] width 381 height 34
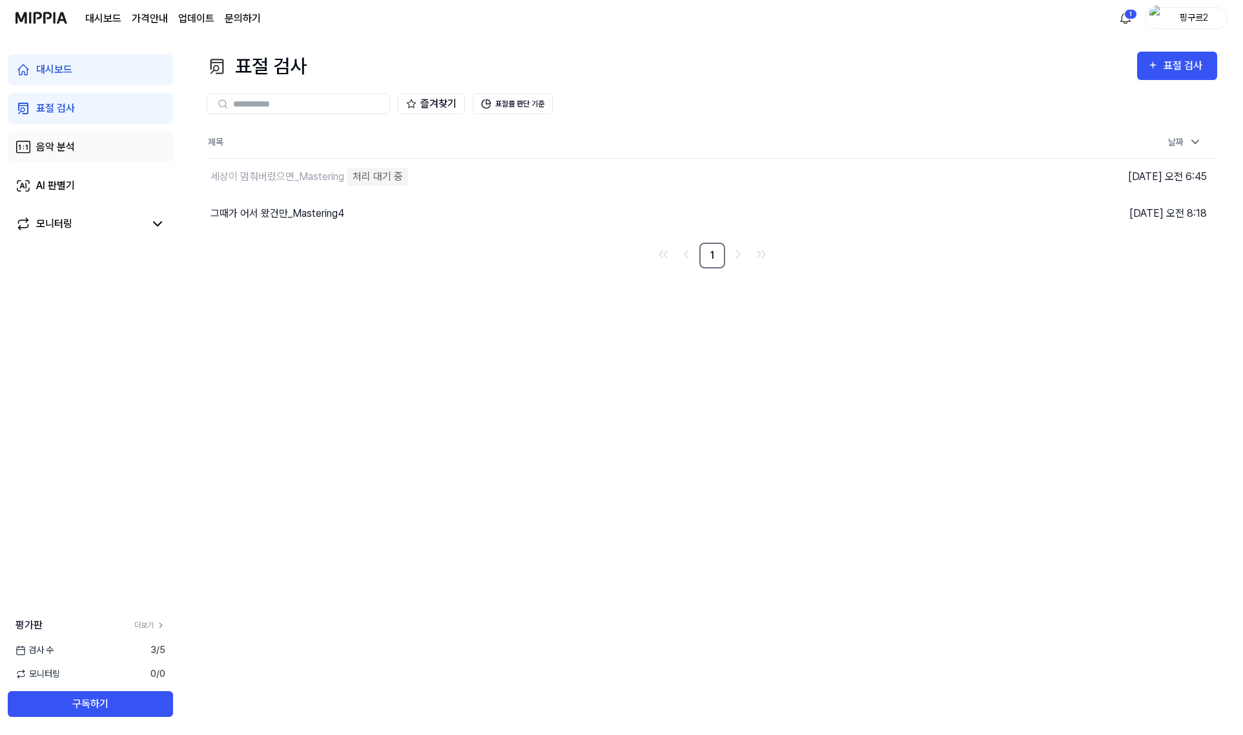
click at [47, 153] on div "음악 분석" at bounding box center [55, 146] width 39 height 15
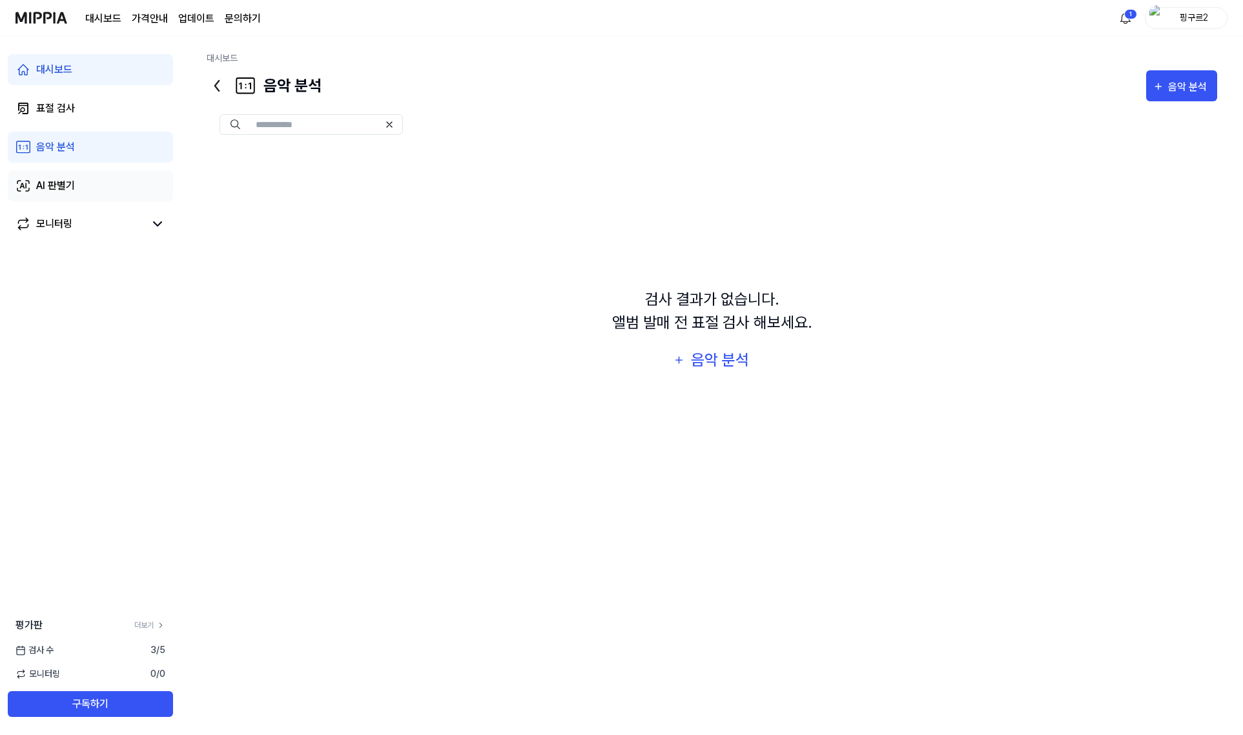
click at [62, 181] on div "AI 판별기" at bounding box center [55, 185] width 39 height 15
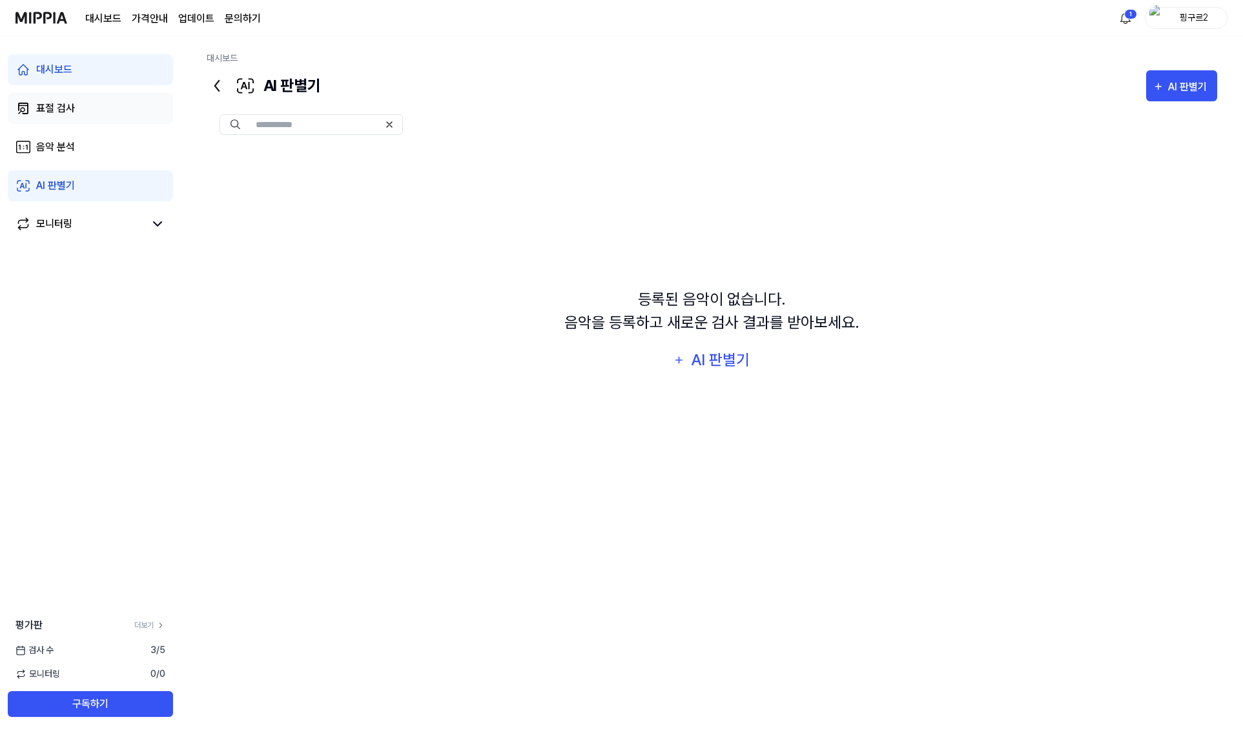
click at [81, 113] on link "표절 검사" at bounding box center [90, 108] width 165 height 31
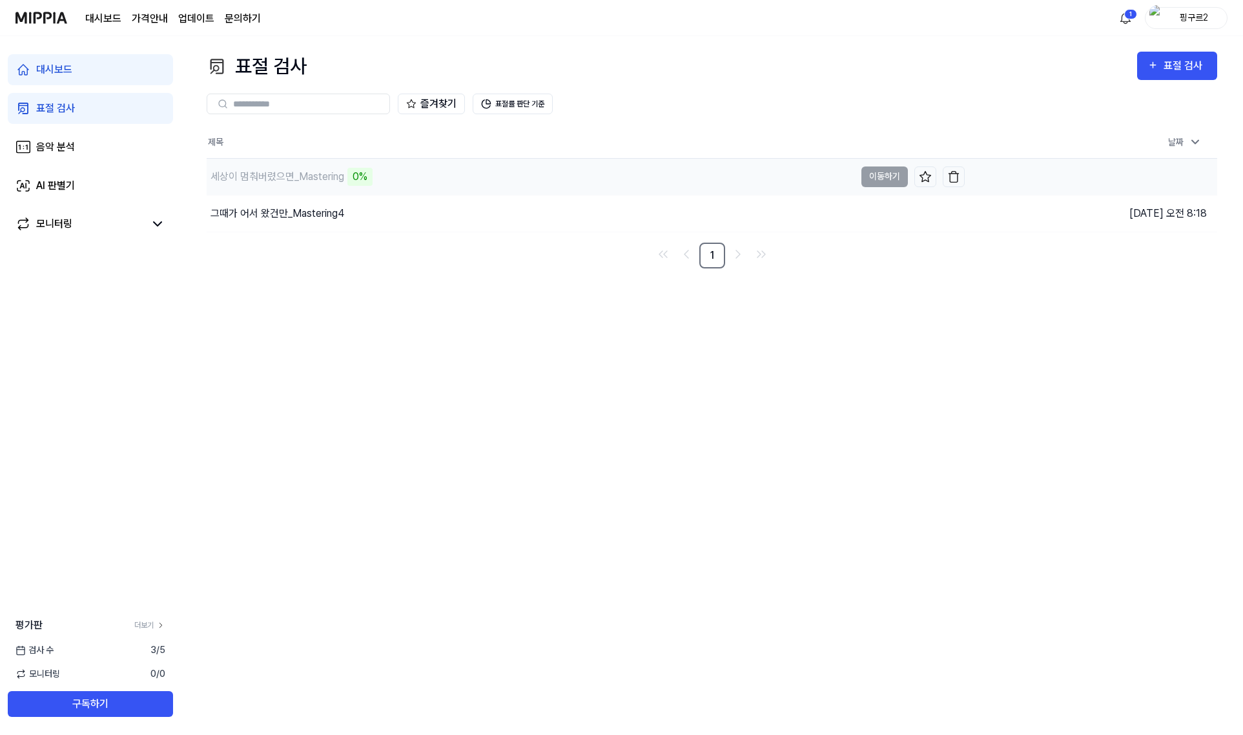
click at [561, 184] on div "세상이 멈춰버렸으면_Mastering 0%" at bounding box center [531, 177] width 648 height 36
click at [556, 623] on div "표절 검사 표절 검사 표절 검사 음악 분석 AI 판별기 즐겨찾기 표절률 판단 기준 제목 날짜 세상이 멈춰버렸으면_Mastering 0% 이동하…" at bounding box center [712, 385] width 1062 height 699
click at [308, 168] on div "세상이 멈춰버렸으면_Mastering 0%" at bounding box center [290, 177] width 166 height 18
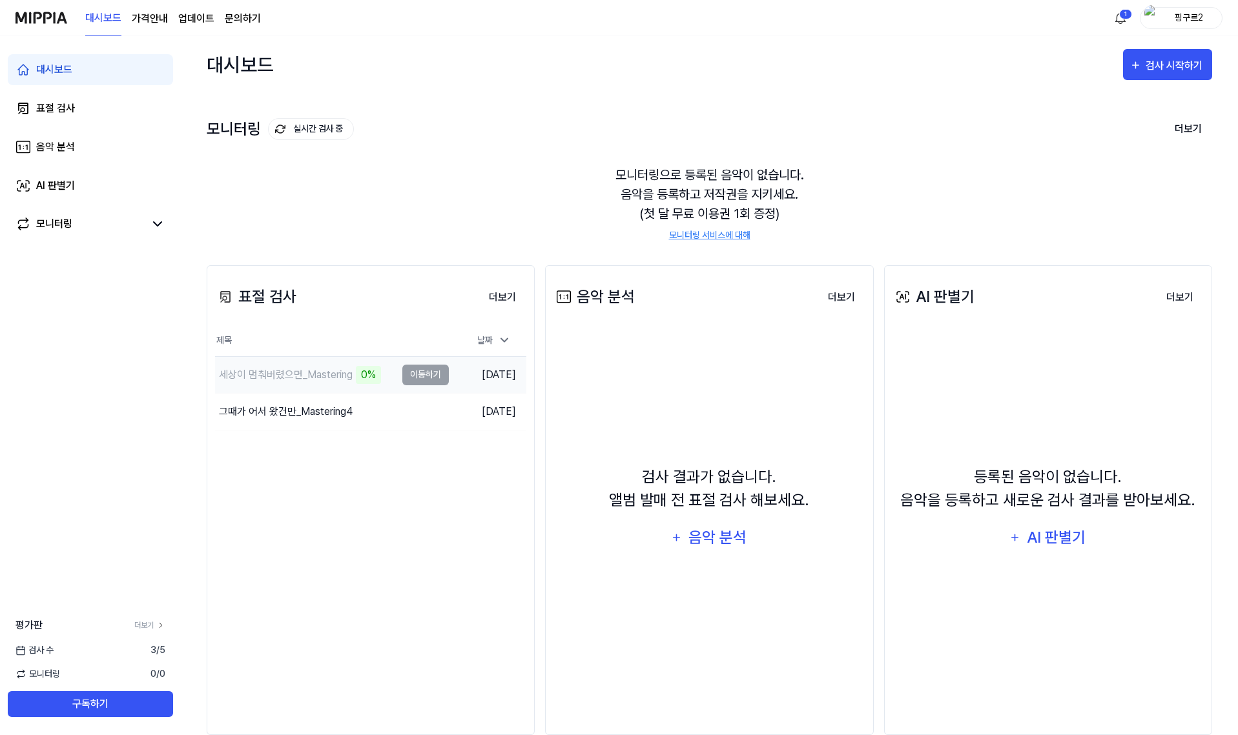
click at [391, 380] on div "세상이 멈춰버렸으면_Mastering 0%" at bounding box center [305, 375] width 181 height 36
click at [441, 378] on td "세상이 멈춰버렸으면_Mastering 0% 이동하기" at bounding box center [332, 375] width 234 height 36
click at [425, 373] on td "세상이 멈춰버렸으면_Mastering 0% 이동하기" at bounding box center [332, 375] width 234 height 36
click at [112, 97] on link "표절 검사" at bounding box center [90, 108] width 165 height 31
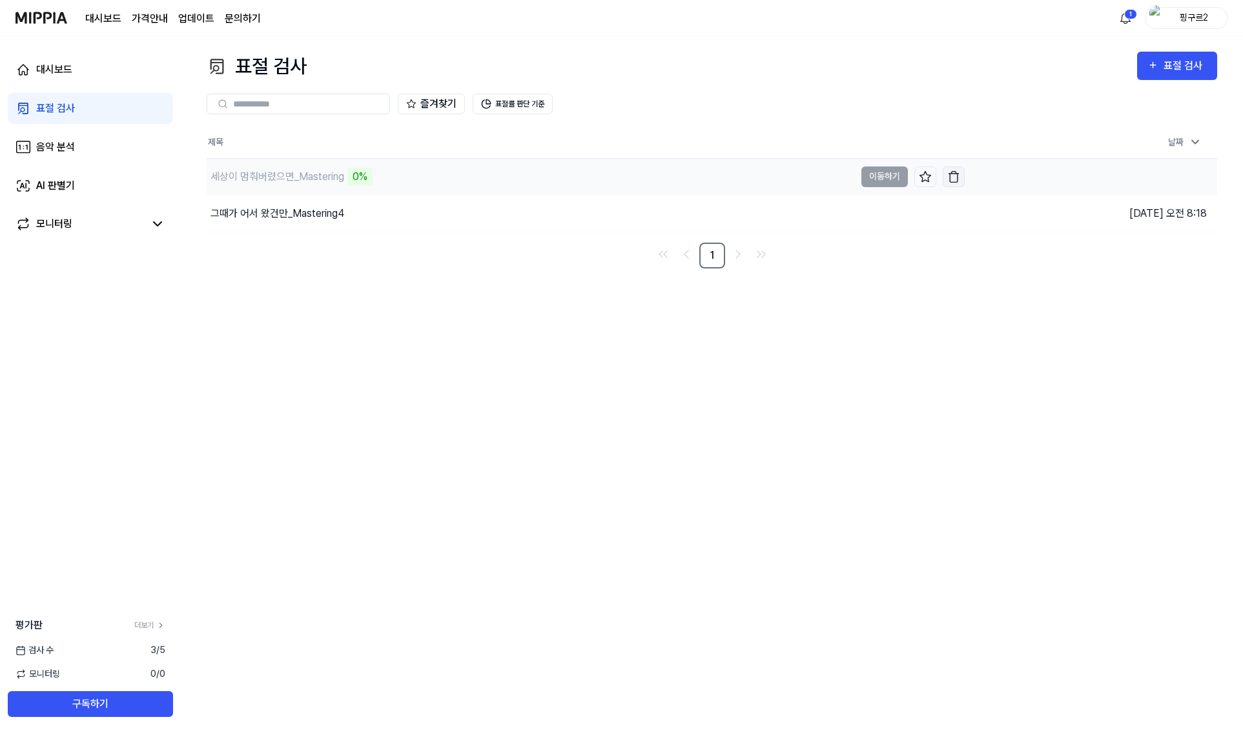
click at [956, 170] on img "button" at bounding box center [953, 176] width 13 height 13
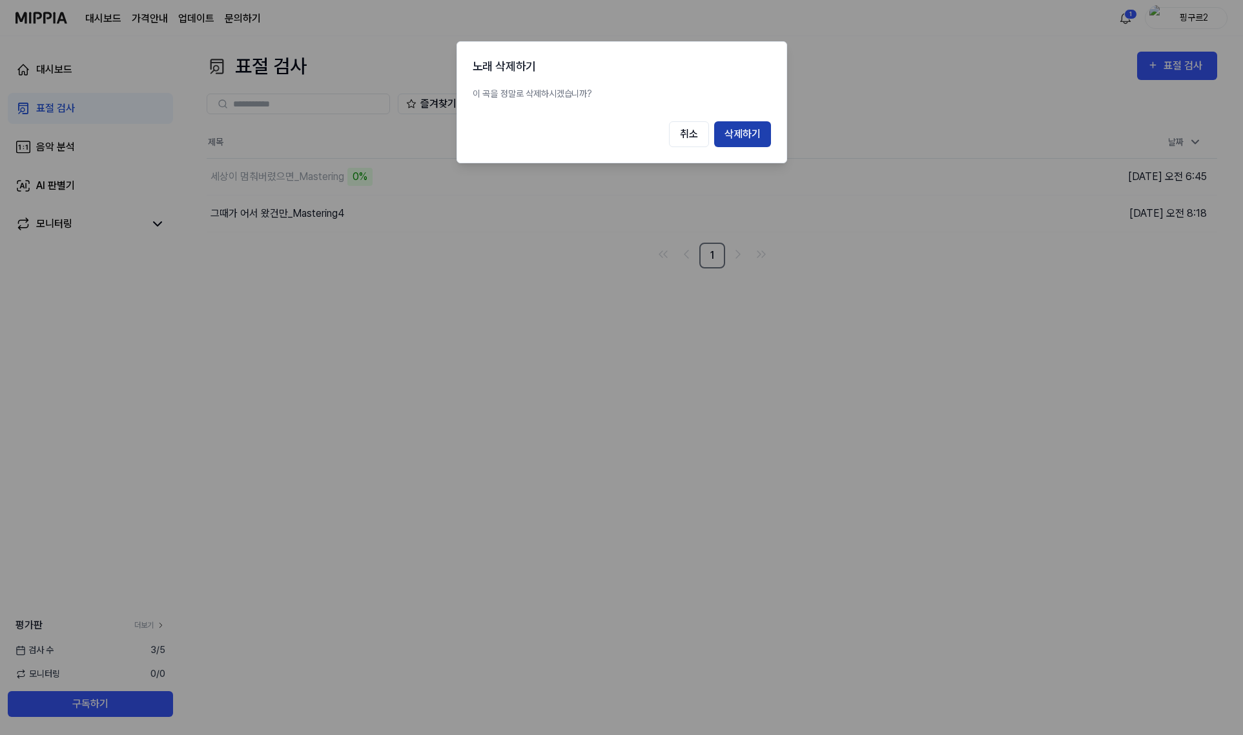
click at [737, 136] on button "삭제하기" at bounding box center [742, 134] width 57 height 26
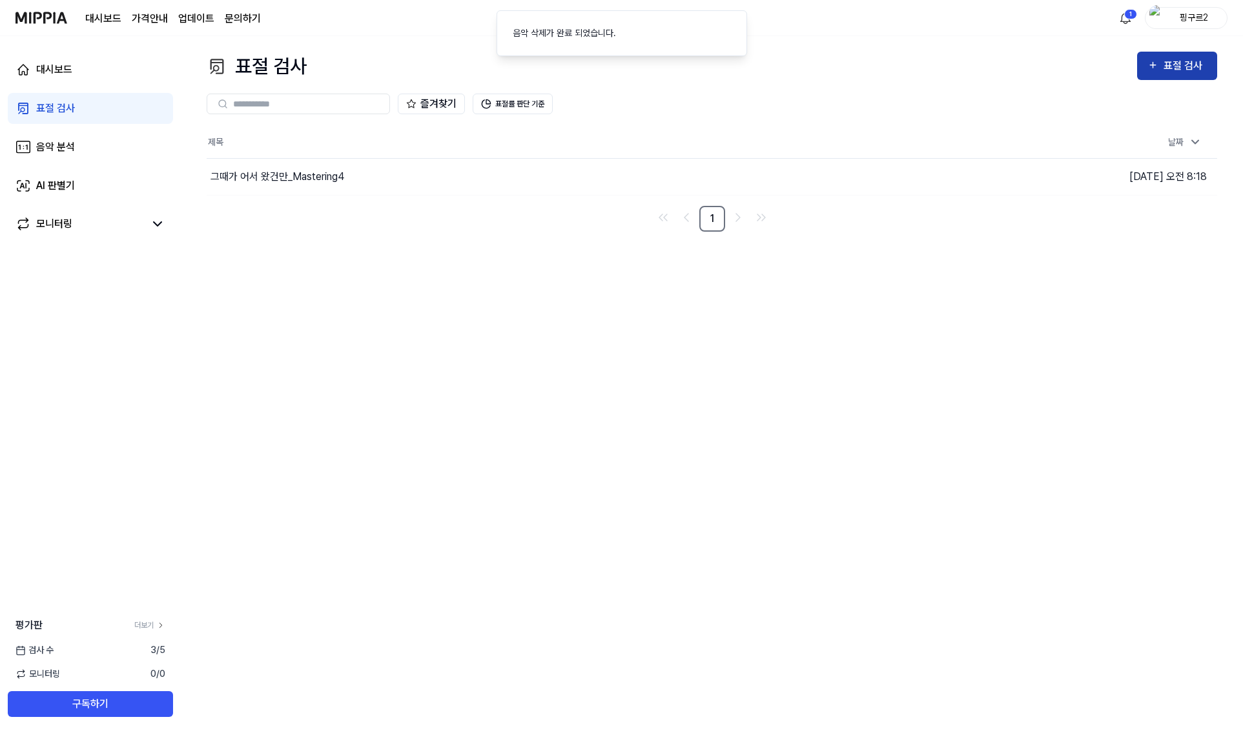
click at [1154, 61] on icon "button" at bounding box center [1152, 64] width 11 height 15
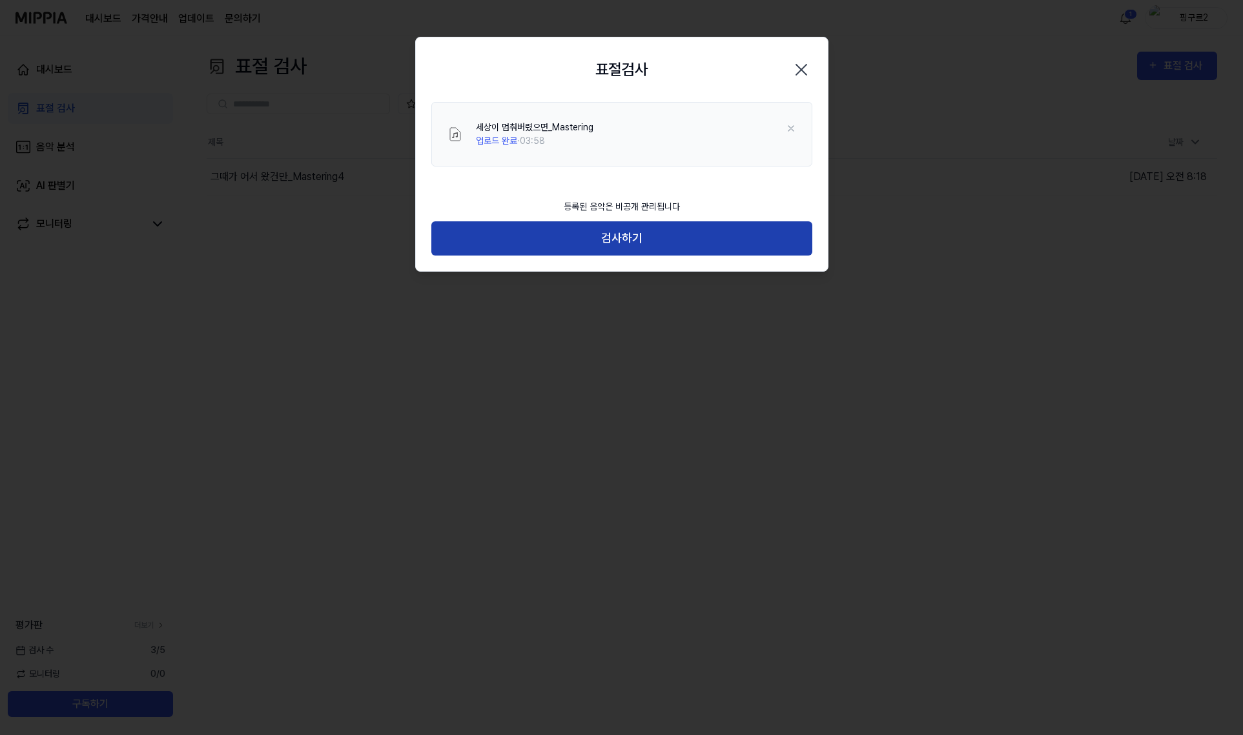
click at [739, 243] on button "검사하기" at bounding box center [621, 238] width 381 height 34
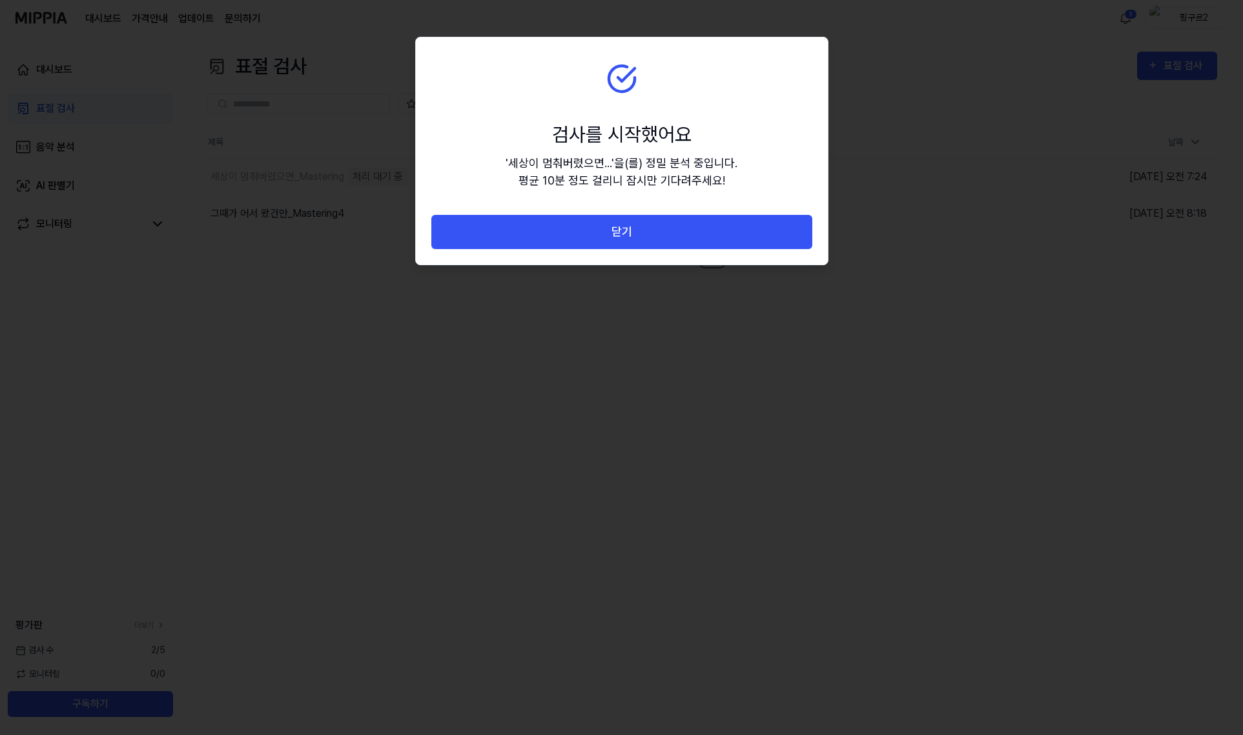
click at [705, 249] on div "닫기" at bounding box center [622, 240] width 412 height 50
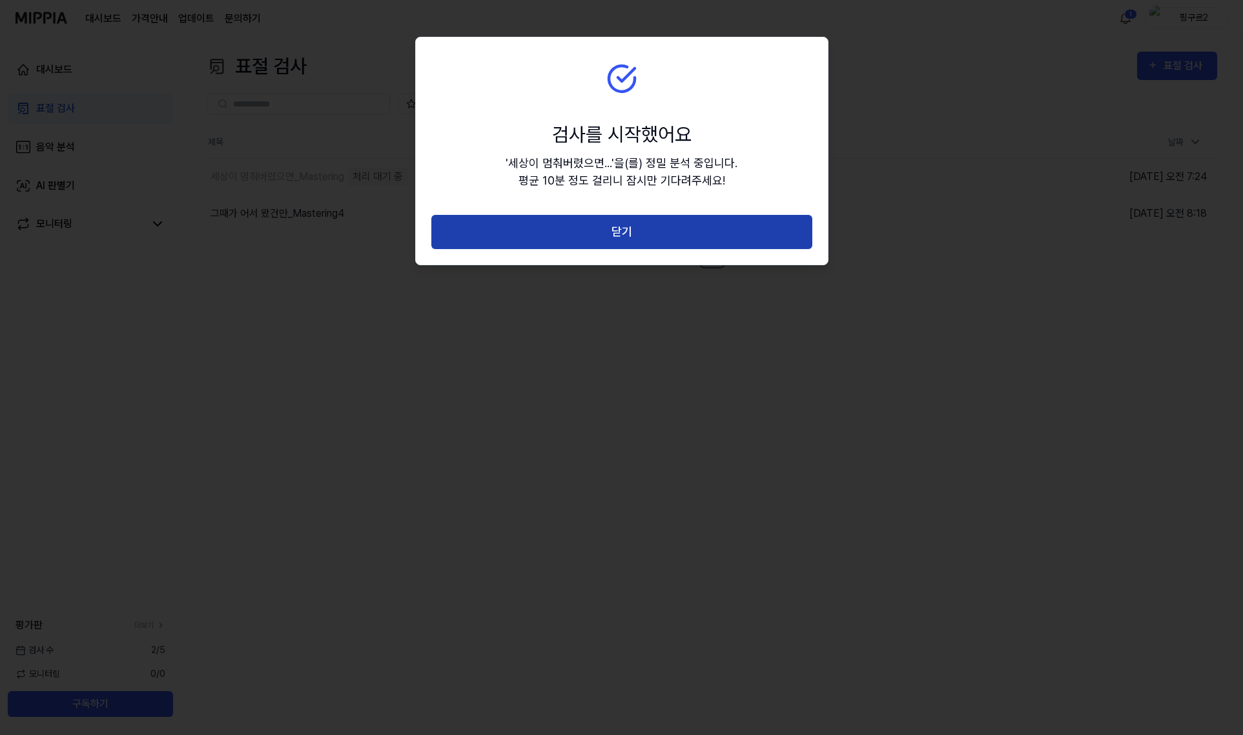
click at [706, 239] on button "닫기" at bounding box center [621, 232] width 381 height 34
